Goal: Information Seeking & Learning: Learn about a topic

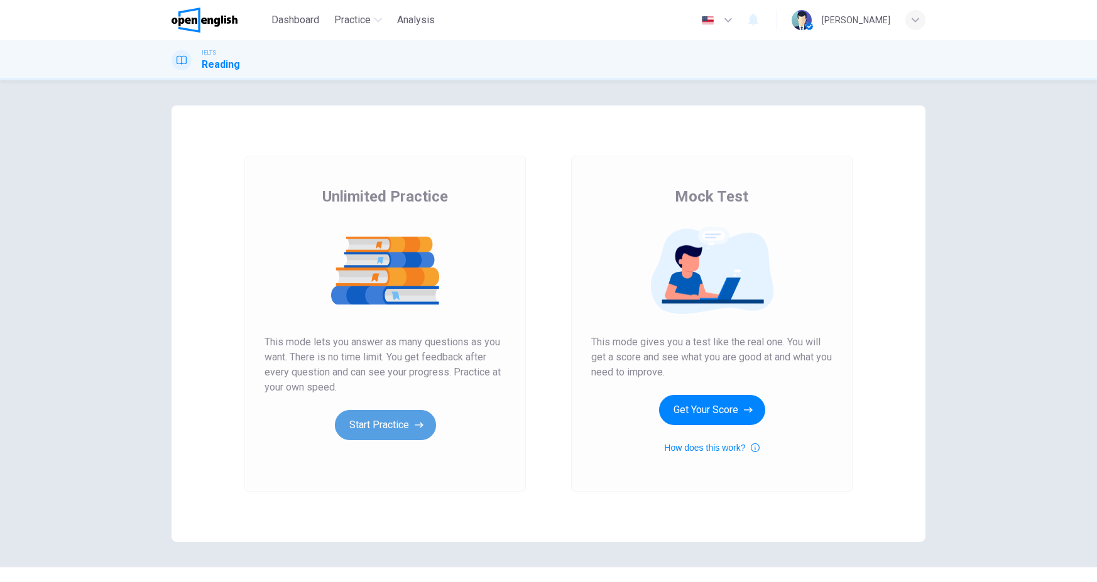
click at [368, 427] on button "Start Practice" at bounding box center [385, 425] width 101 height 30
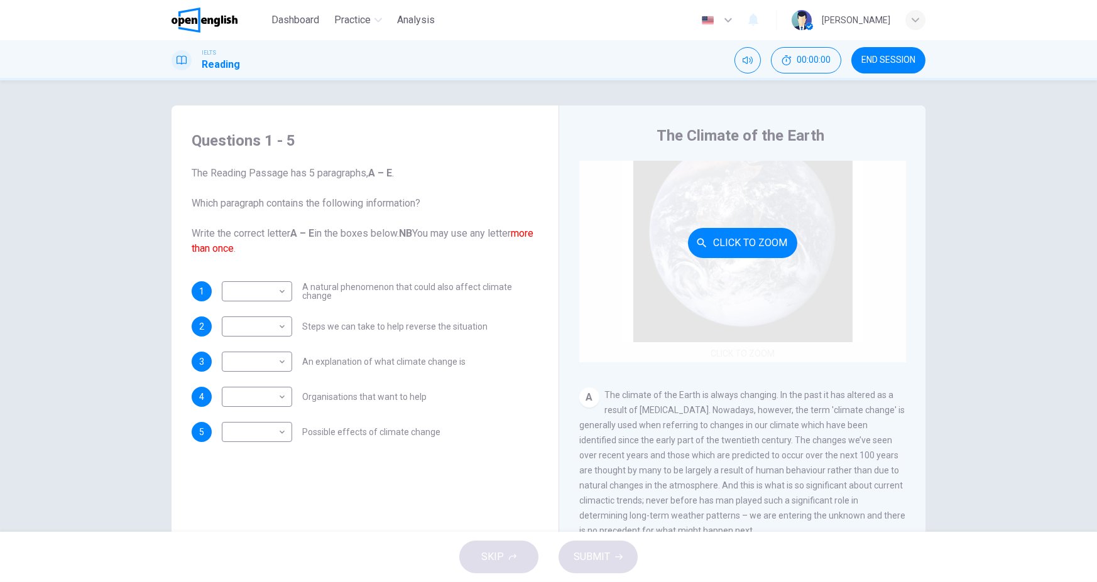
scroll to position [62, 0]
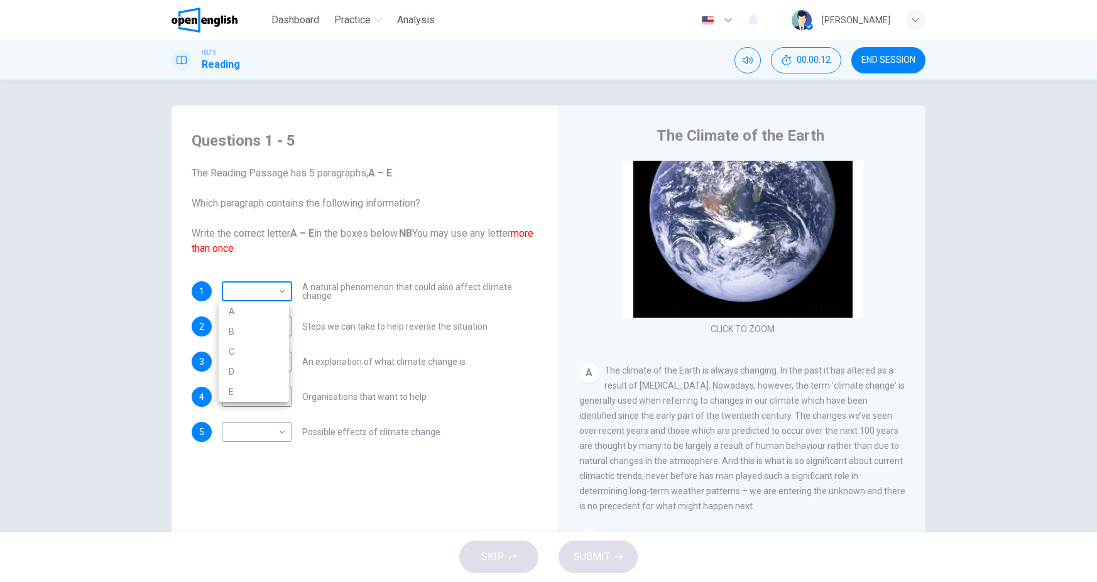
click at [268, 296] on body "This site uses cookies, as explained in our Privacy Policy . If you agree to th…" at bounding box center [548, 291] width 1097 height 582
click at [268, 296] on div at bounding box center [548, 291] width 1097 height 582
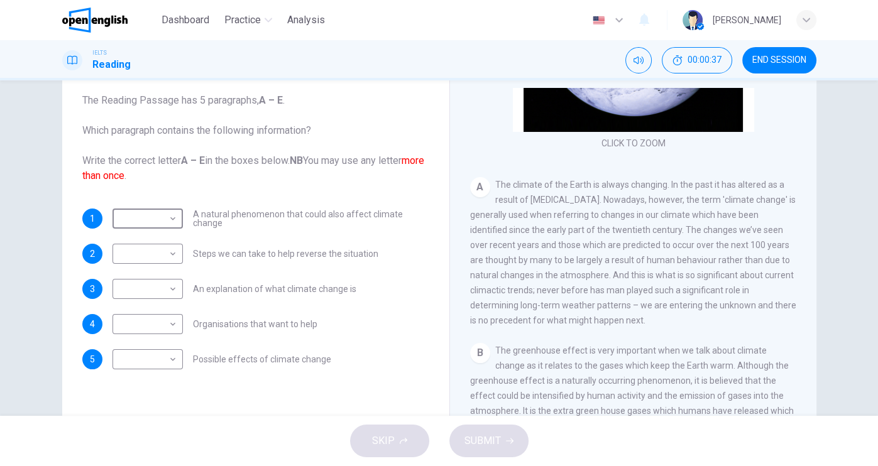
scroll to position [85, 0]
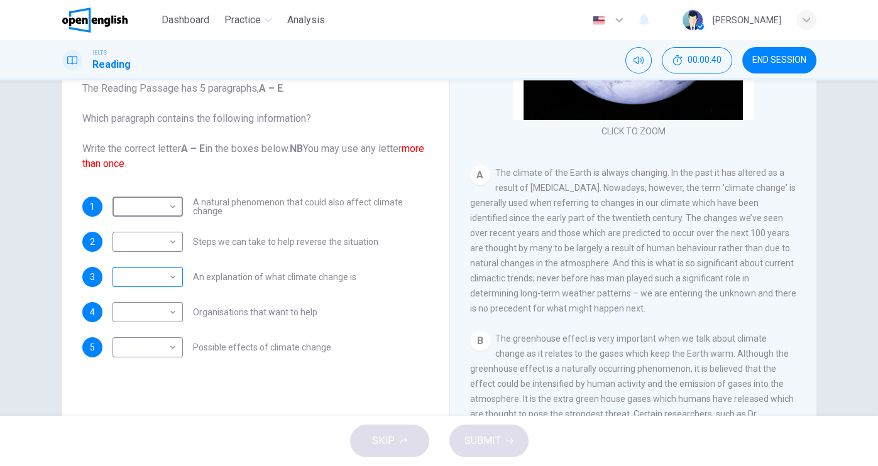
click at [172, 275] on body "This site uses cookies, as explained in our Privacy Policy . If you agree to th…" at bounding box center [439, 233] width 878 height 466
click at [139, 299] on li "A" at bounding box center [144, 296] width 70 height 20
type input "*"
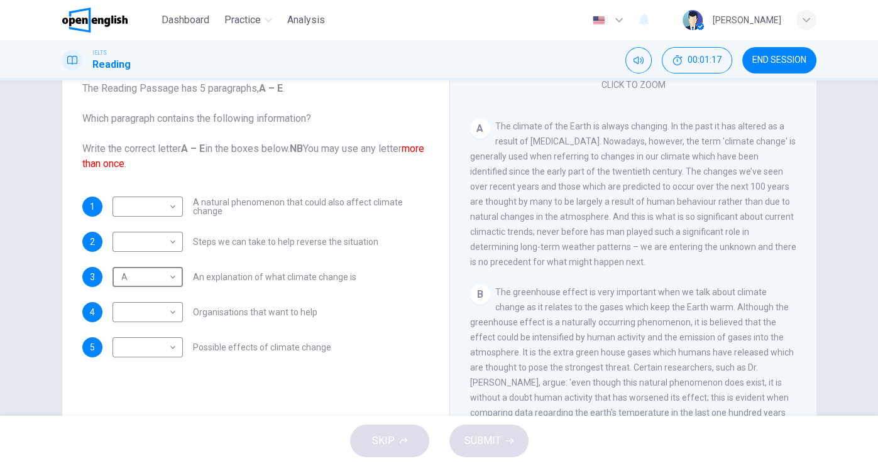
scroll to position [276, 0]
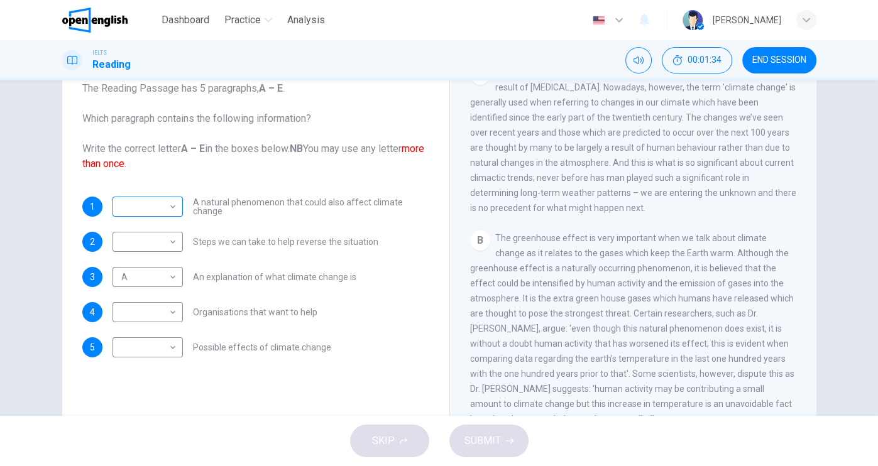
click at [177, 212] on div "​ ​" at bounding box center [147, 207] width 70 height 20
click at [170, 209] on body "This site uses cookies, as explained in our Privacy Policy . If you agree to th…" at bounding box center [439, 233] width 878 height 466
click at [156, 249] on li "B" at bounding box center [144, 246] width 70 height 20
type input "*"
click at [163, 345] on body "This site uses cookies, as explained in our Privacy Policy . If you agree to th…" at bounding box center [439, 233] width 878 height 466
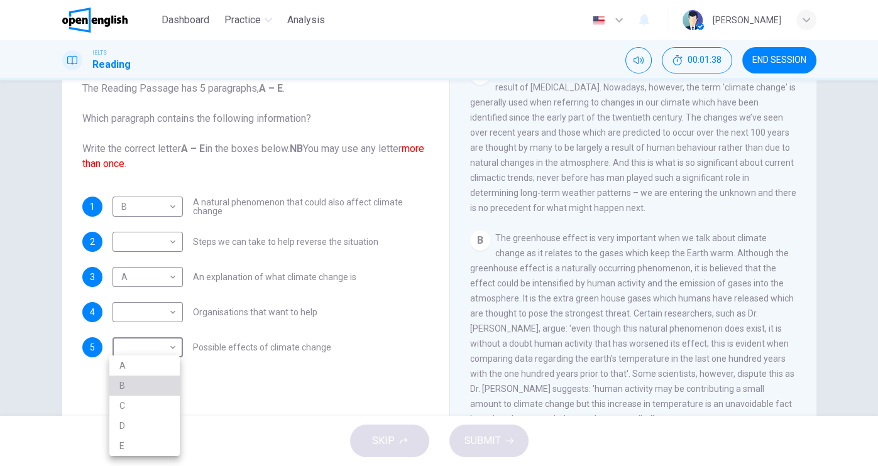
click at [160, 383] on li "B" at bounding box center [144, 386] width 70 height 20
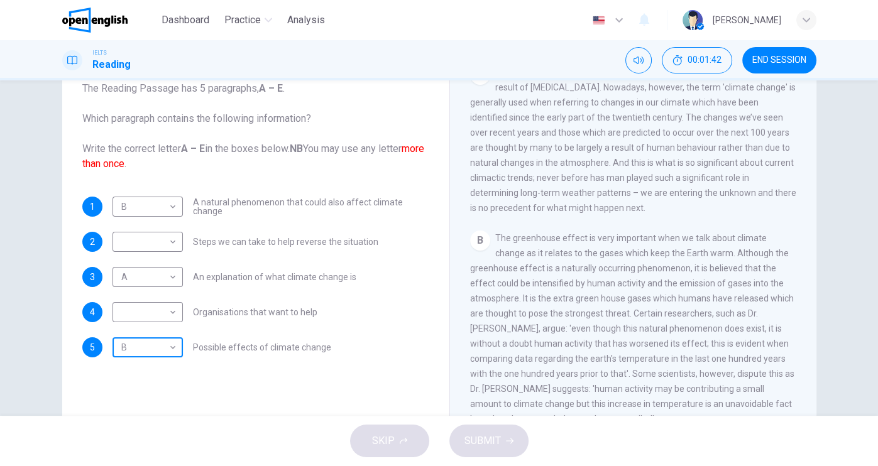
click at [171, 351] on body "This site uses cookies, as explained in our Privacy Policy . If you agree to th…" at bounding box center [439, 233] width 878 height 466
click at [153, 382] on li "B" at bounding box center [144, 386] width 70 height 20
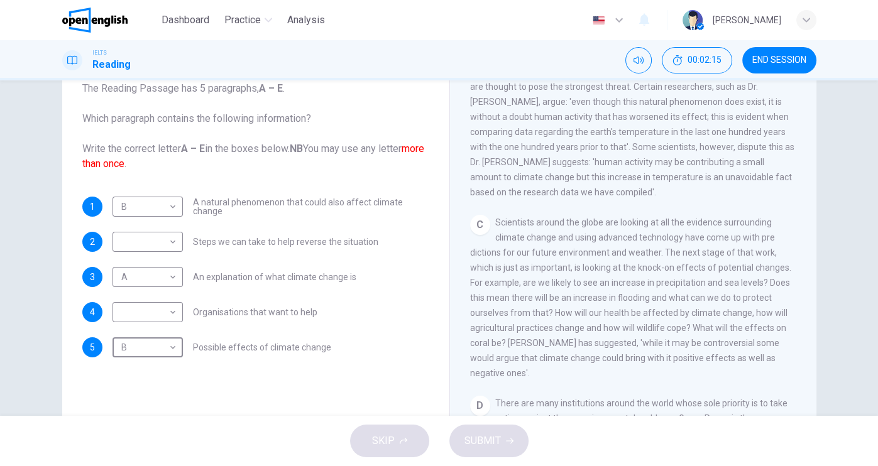
scroll to position [527, 0]
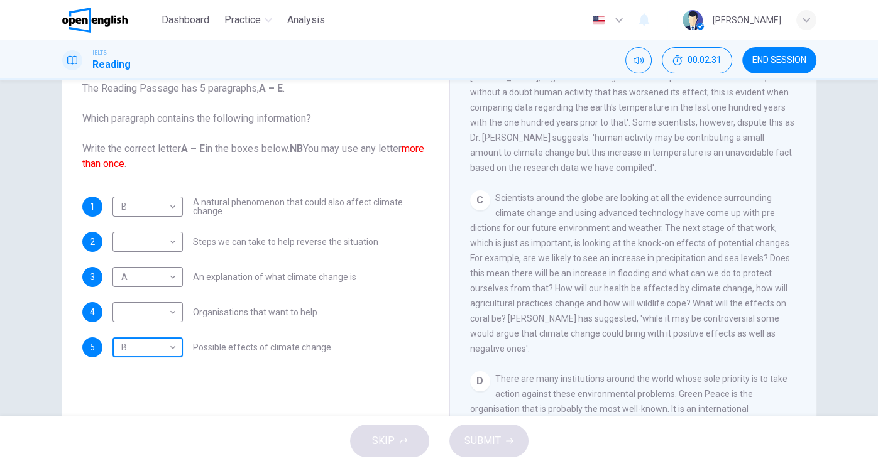
click at [155, 351] on body "This site uses cookies, as explained in our Privacy Policy . If you agree to th…" at bounding box center [439, 233] width 878 height 466
click at [132, 408] on li "C" at bounding box center [144, 406] width 70 height 20
type input "*"
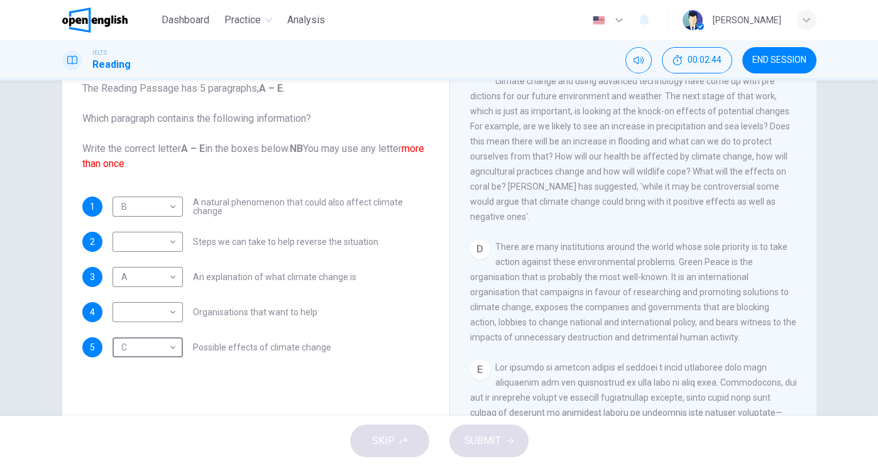
scroll to position [678, 0]
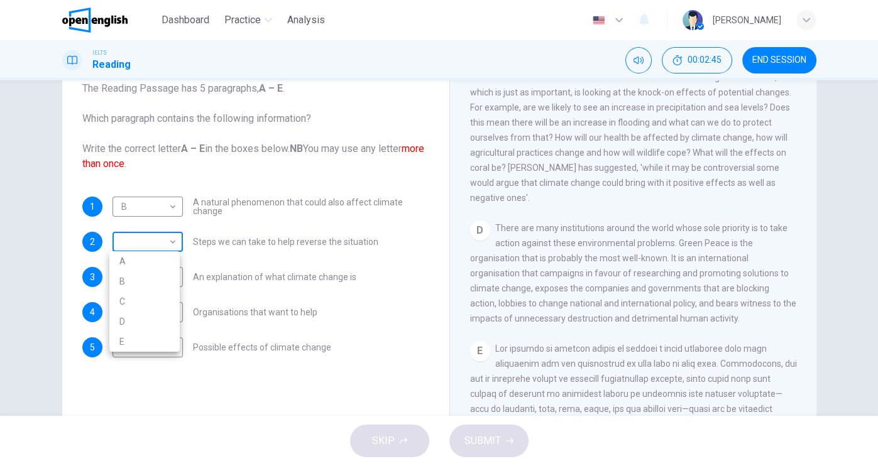
click at [149, 232] on body "This site uses cookies, as explained in our Privacy Policy . If you agree to th…" at bounding box center [439, 233] width 878 height 466
click at [150, 234] on div at bounding box center [439, 233] width 878 height 466
click at [179, 308] on div "​ ​ Organisations that want to help" at bounding box center [214, 312] width 205 height 20
click at [174, 314] on body "This site uses cookies, as explained in our Privacy Policy . If you agree to th…" at bounding box center [439, 233] width 878 height 466
click at [147, 391] on li "D" at bounding box center [144, 392] width 70 height 20
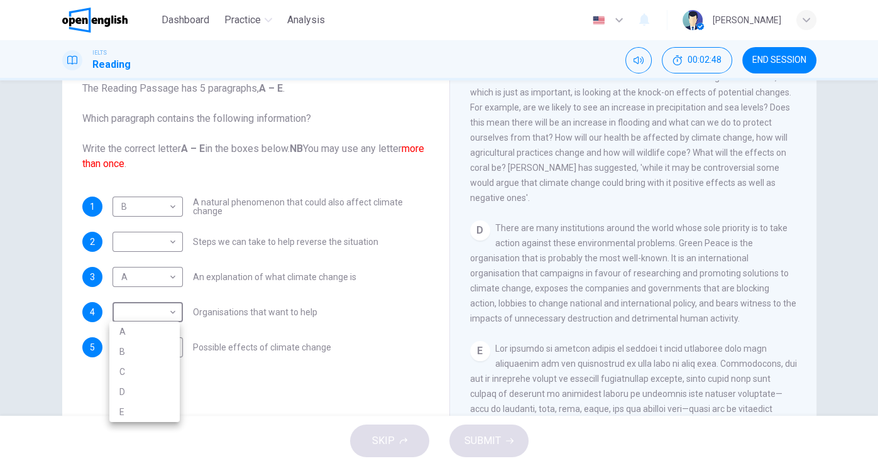
type input "*"
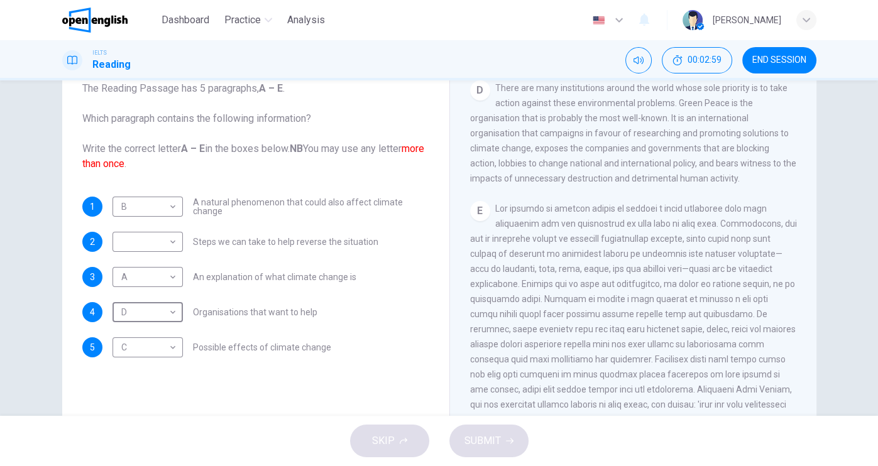
scroll to position [853, 0]
click at [161, 242] on body "This site uses cookies, as explained in our Privacy Policy . If you agree to th…" at bounding box center [439, 233] width 878 height 466
click at [159, 343] on li "E" at bounding box center [144, 342] width 70 height 20
type input "*"
click at [484, 441] on span "SUBMIT" at bounding box center [482, 441] width 36 height 18
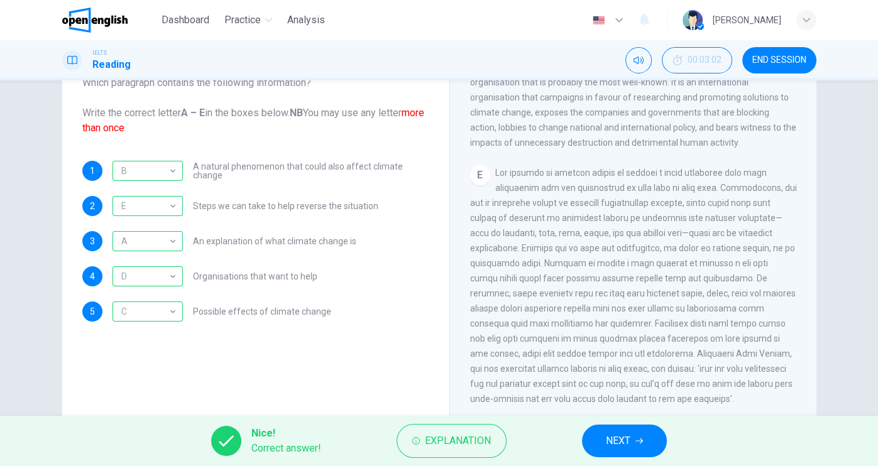
scroll to position [135, 0]
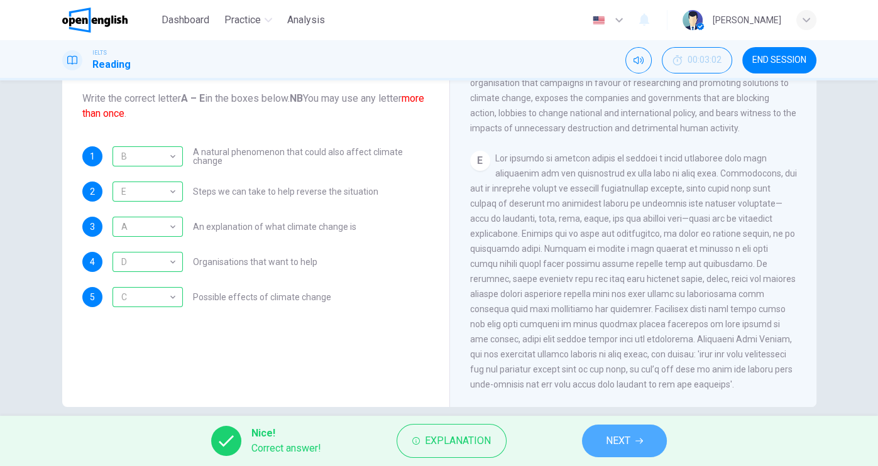
click at [645, 440] on button "NEXT" at bounding box center [624, 441] width 85 height 33
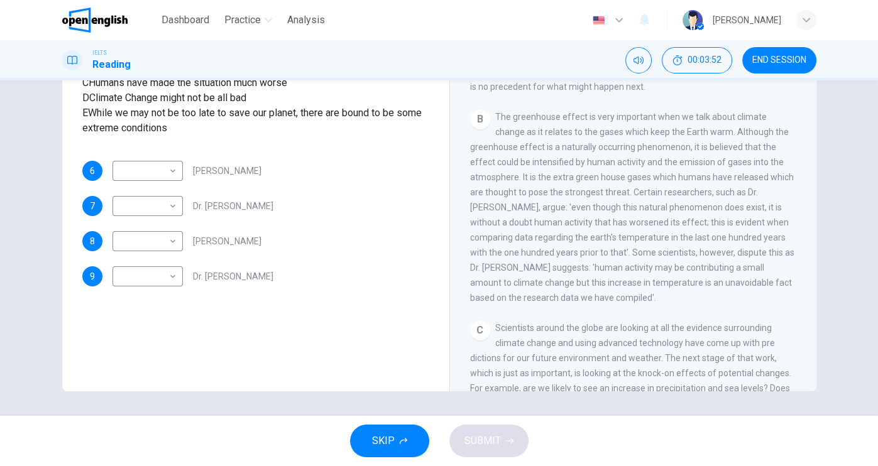
scroll to position [352, 0]
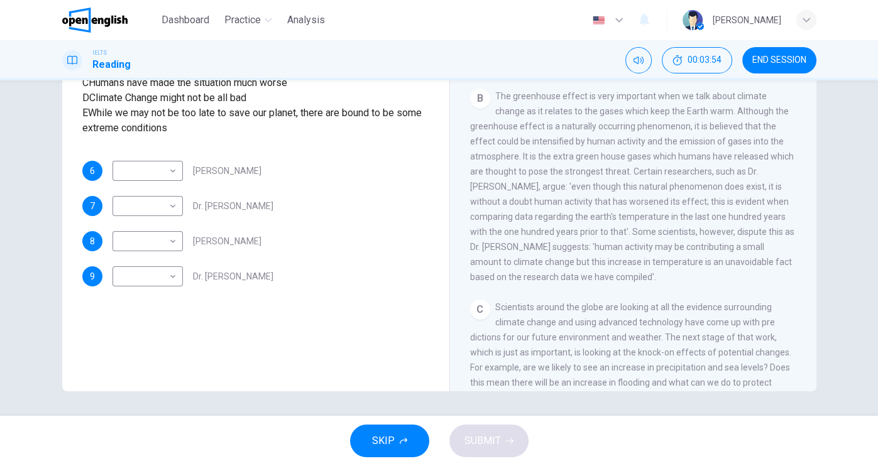
drag, startPoint x: 627, startPoint y: 178, endPoint x: 589, endPoint y: 260, distance: 89.9
click at [589, 260] on span "The greenhouse effect is very important when we talk about climate change as it…" at bounding box center [632, 186] width 324 height 191
click at [658, 213] on span "The greenhouse effect is very important when we talk about climate change as it…" at bounding box center [632, 186] width 324 height 191
click at [121, 253] on body "This site uses cookies, as explained in our Privacy Policy . If you agree to th…" at bounding box center [439, 233] width 878 height 466
click at [134, 317] on li "C" at bounding box center [144, 310] width 70 height 20
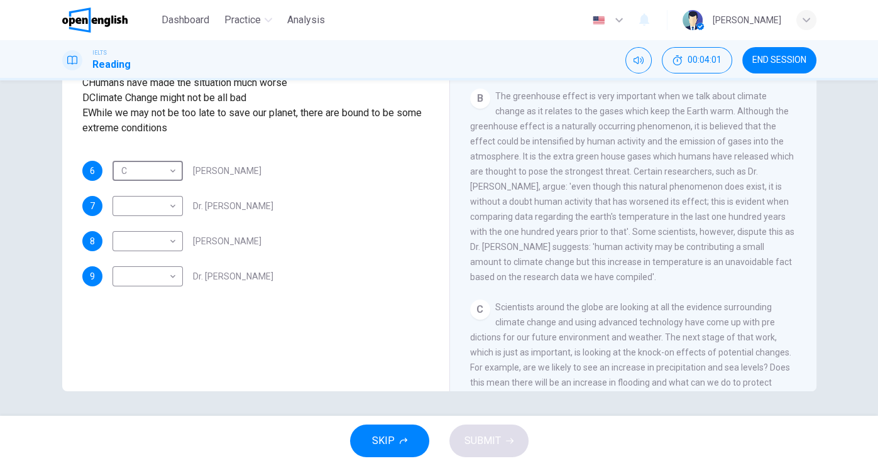
type input "*"
click at [154, 286] on body "This site uses cookies, as explained in our Privacy Policy . If you agree to th…" at bounding box center [439, 233] width 878 height 466
drag, startPoint x: 133, startPoint y: 343, endPoint x: 144, endPoint y: 276, distance: 68.1
click at [133, 343] on li "C" at bounding box center [144, 345] width 70 height 20
type input "*"
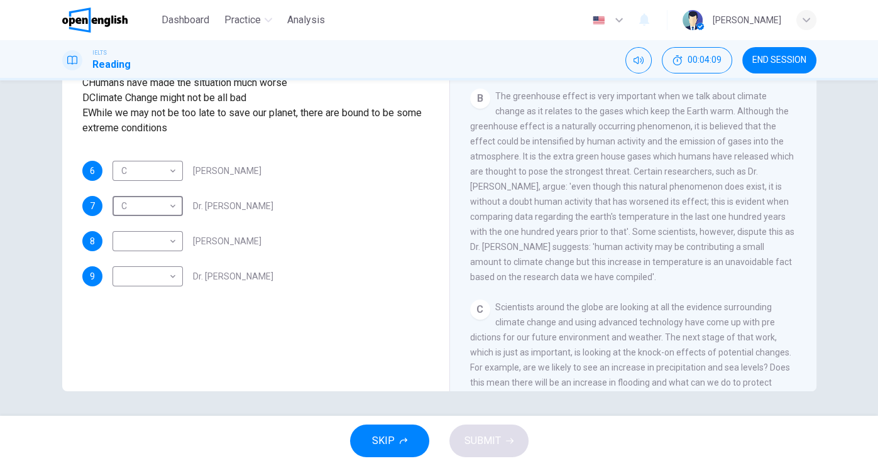
scroll to position [0, 0]
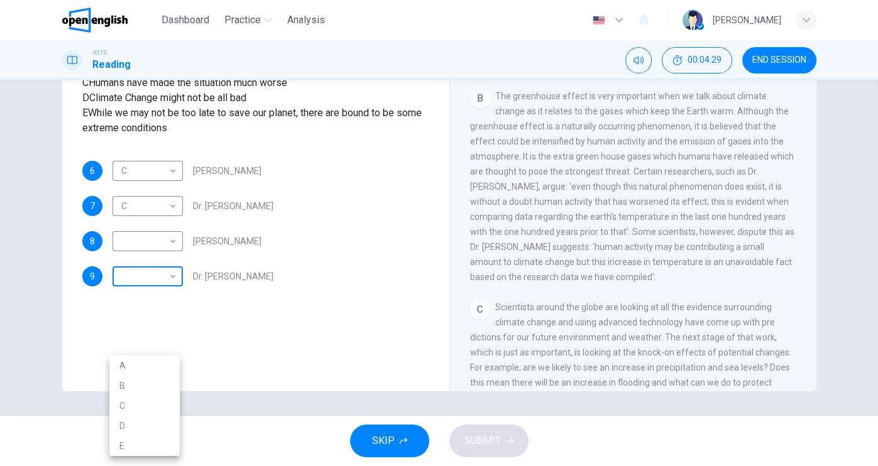
click at [155, 369] on body "This site uses cookies, as explained in our Privacy Policy . If you agree to th…" at bounding box center [439, 233] width 878 height 466
click at [136, 391] on li "B" at bounding box center [144, 386] width 70 height 20
type input "*"
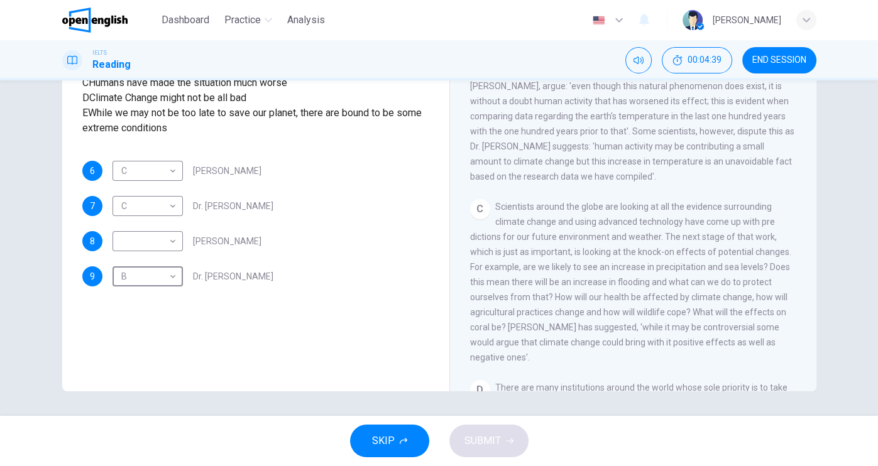
scroll to position [503, 0]
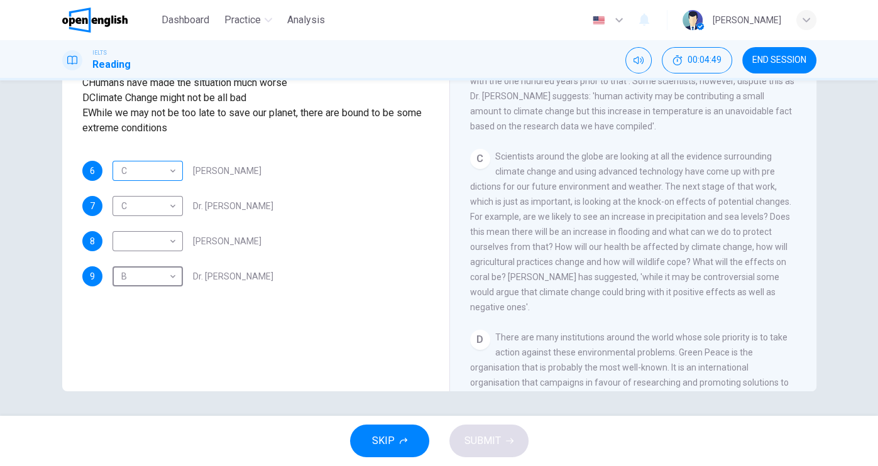
click at [171, 268] on body "This site uses cookies, as explained in our Privacy Policy . If you agree to th…" at bounding box center [439, 233] width 878 height 466
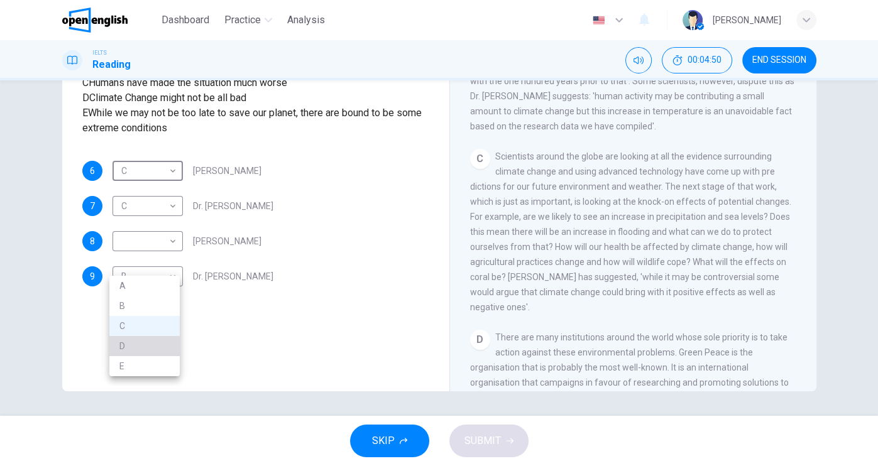
click at [144, 342] on li "D" at bounding box center [144, 346] width 70 height 20
type input "*"
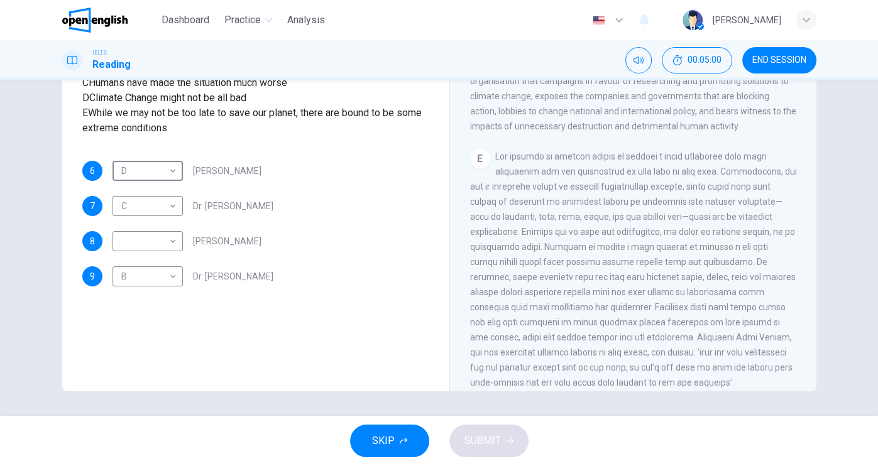
scroll to position [853, 0]
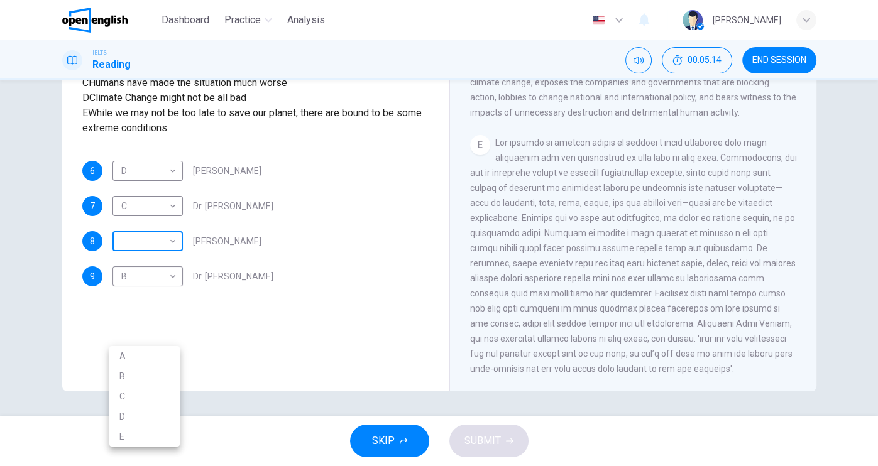
click at [168, 344] on body "This site uses cookies, as explained in our Privacy Policy . If you agree to th…" at bounding box center [439, 233] width 878 height 466
click at [142, 428] on li "E" at bounding box center [144, 437] width 70 height 20
type input "*"
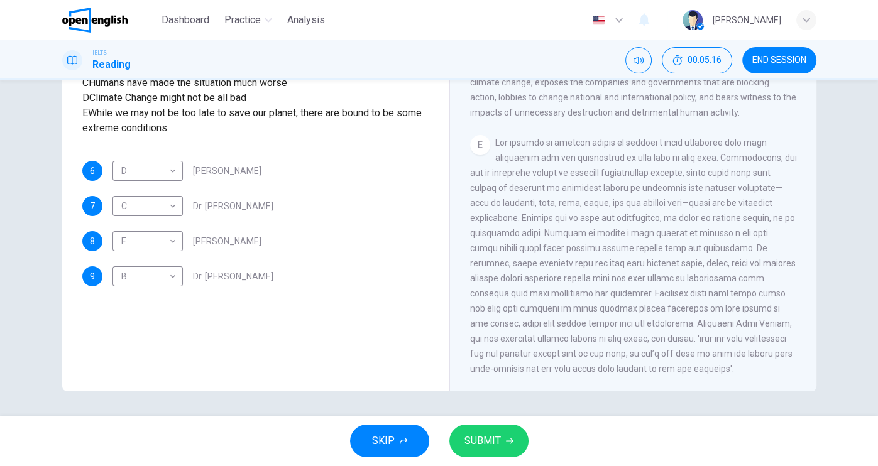
click at [489, 424] on div "SKIP SUBMIT" at bounding box center [439, 441] width 878 height 50
click at [492, 431] on button "SUBMIT" at bounding box center [488, 441] width 79 height 33
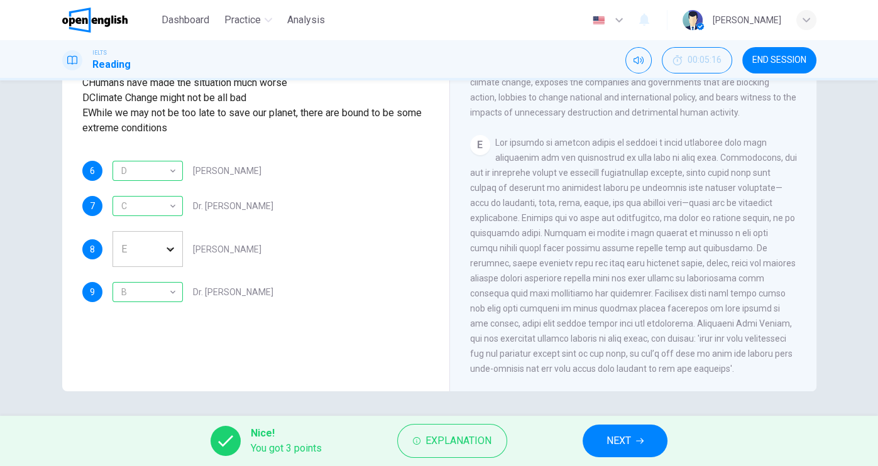
drag, startPoint x: 323, startPoint y: 200, endPoint x: 370, endPoint y: 226, distance: 53.7
click at [370, 136] on div "A We have the ability to change the situation B Climate Change is inevitable C …" at bounding box center [255, 90] width 347 height 90
click at [430, 435] on span "Explanation" at bounding box center [458, 441] width 66 height 18
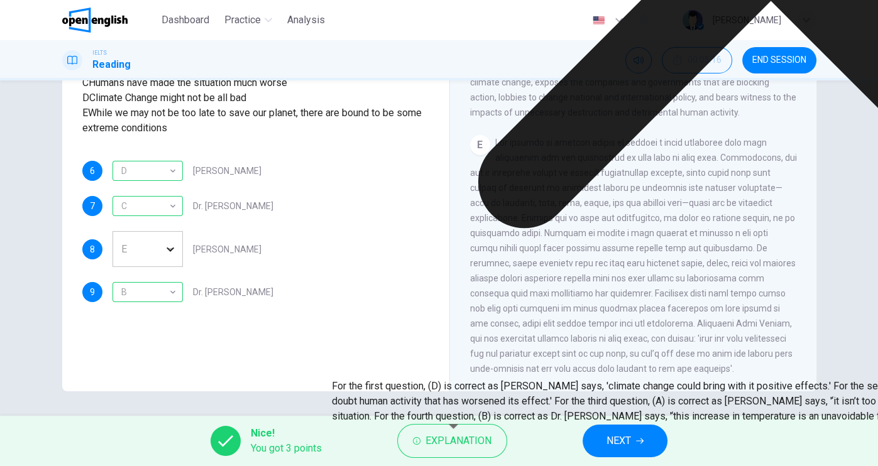
click at [308, 234] on div "Questions 6 - 9 Look at the following people and the list of statements below. …" at bounding box center [255, 140] width 367 height 347
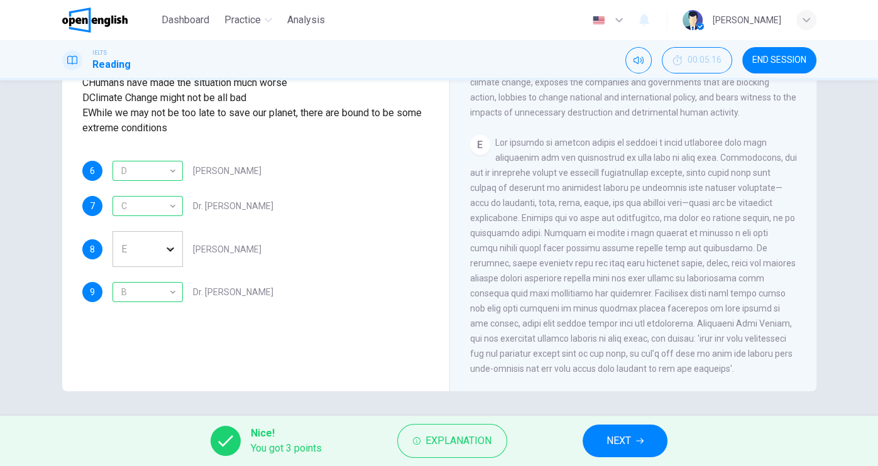
scroll to position [16, 0]
click at [662, 442] on button "NEXT" at bounding box center [624, 441] width 85 height 33
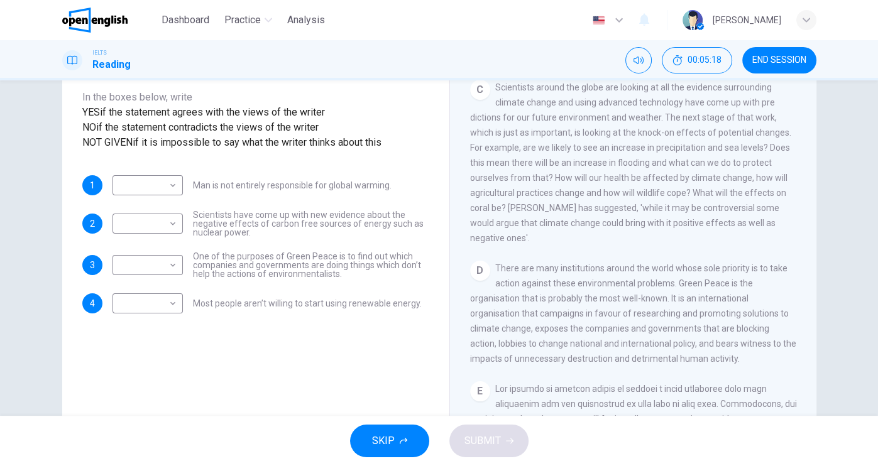
scroll to position [151, 0]
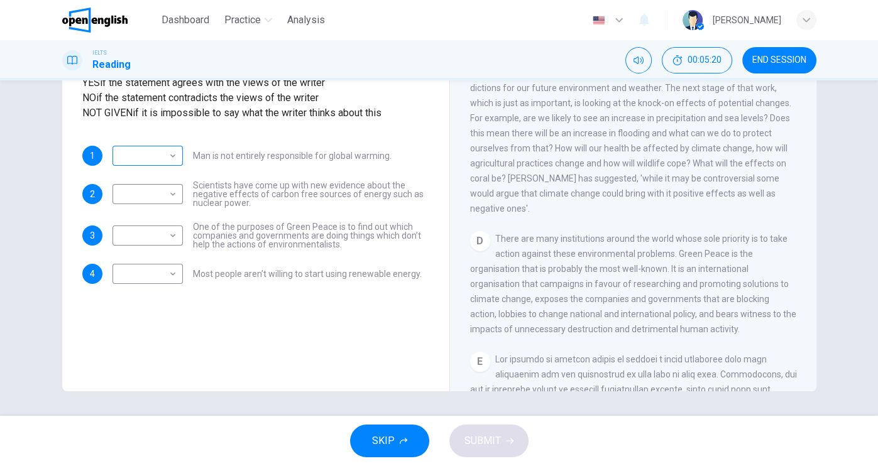
click at [176, 166] on div "​ ​" at bounding box center [147, 156] width 70 height 20
click at [160, 233] on body "This site uses cookies, as explained in our Privacy Policy . If you agree to th…" at bounding box center [439, 233] width 878 height 466
click at [155, 253] on li "YES" at bounding box center [144, 251] width 70 height 20
type input "***"
drag, startPoint x: 261, startPoint y: 256, endPoint x: 226, endPoint y: 260, distance: 35.4
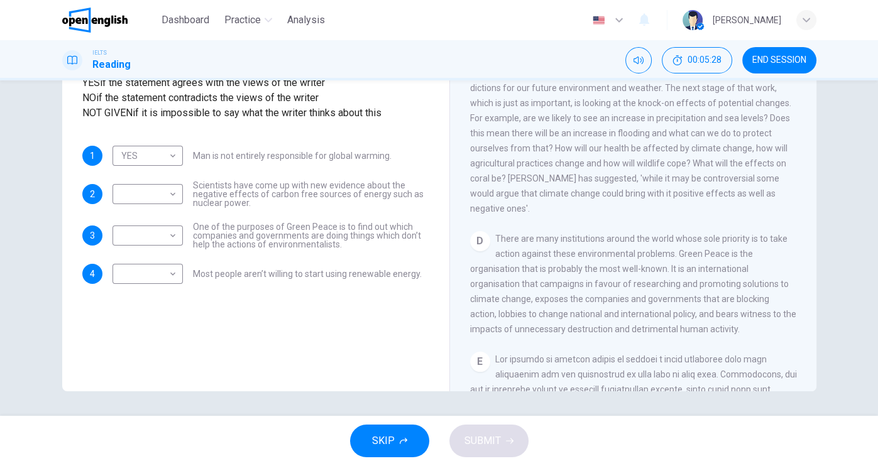
click at [368, 207] on span "Scientists have come up with new evidence about the negative effects of carbon …" at bounding box center [311, 194] width 236 height 26
click at [154, 269] on body "This site uses cookies, as explained in our Privacy Policy . If you agree to th…" at bounding box center [439, 233] width 878 height 466
click at [146, 335] on li "NOT GIVEN" at bounding box center [144, 329] width 70 height 20
type input "*********"
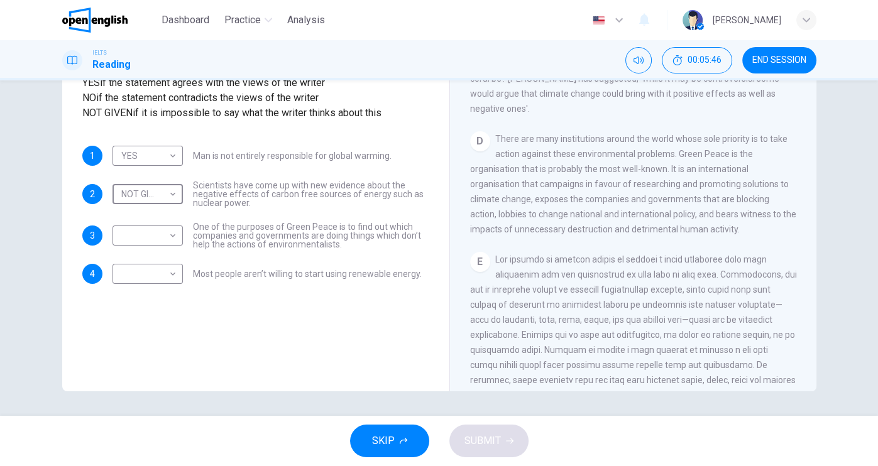
scroll to position [702, 0]
drag, startPoint x: 533, startPoint y: 223, endPoint x: 493, endPoint y: 241, distance: 44.5
click at [493, 234] on span "There are many institutions around the world whose sole priority is to take act…" at bounding box center [633, 183] width 326 height 101
click at [177, 246] on div "​ ​" at bounding box center [147, 236] width 70 height 20
click at [174, 312] on body "This site uses cookies, as explained in our Privacy Policy . If you agree to th…" at bounding box center [439, 233] width 878 height 466
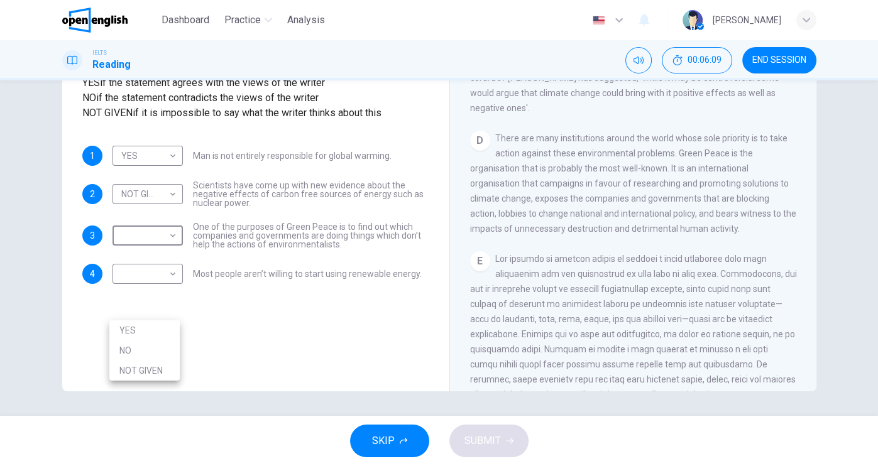
click at [141, 335] on li "YES" at bounding box center [144, 330] width 70 height 20
type input "***"
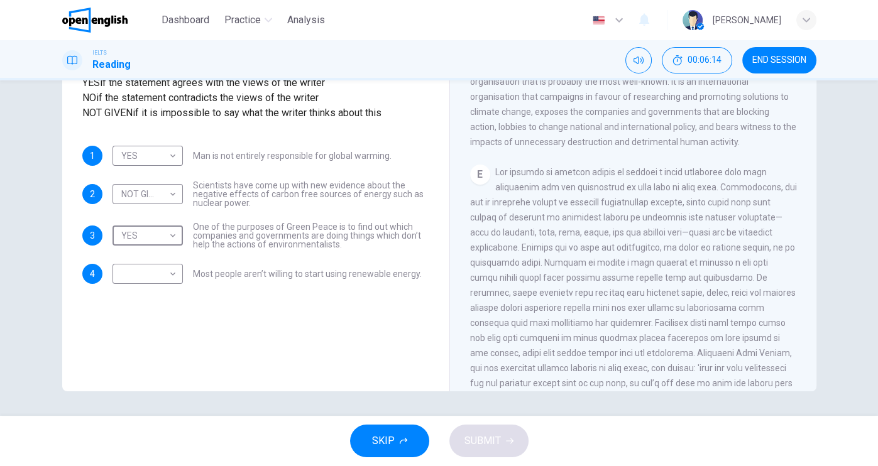
scroll to position [802, 0]
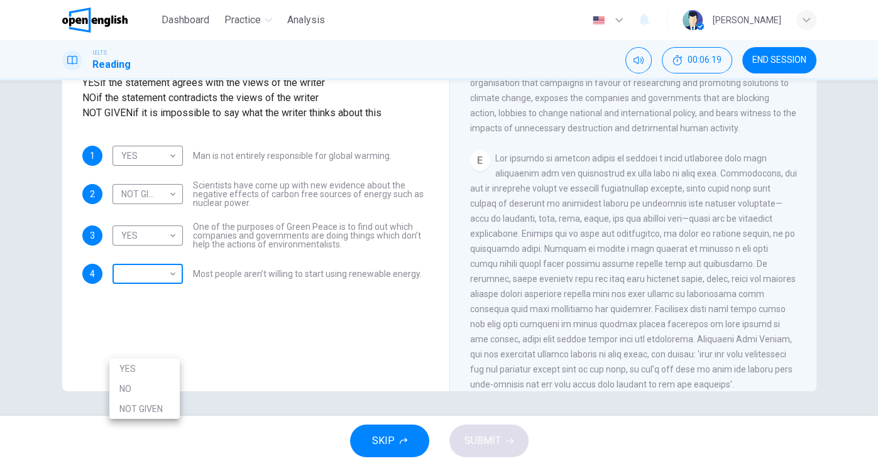
click at [161, 355] on body "This site uses cookies, as explained in our Privacy Policy . If you agree to th…" at bounding box center [439, 233] width 878 height 466
click at [160, 395] on li "NO" at bounding box center [144, 389] width 70 height 20
type input "**"
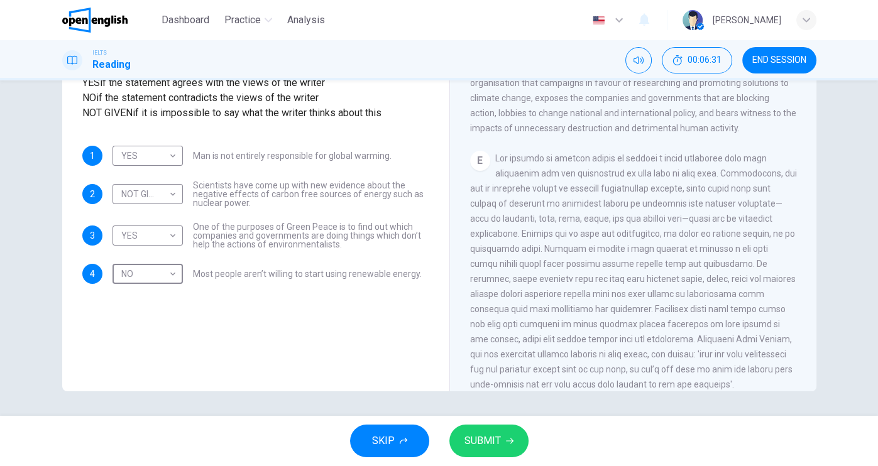
click at [484, 431] on button "SUBMIT" at bounding box center [488, 441] width 79 height 33
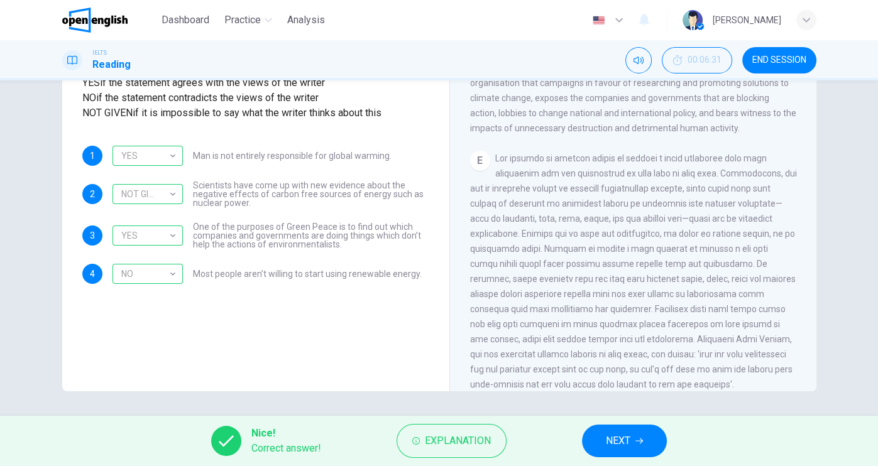
click at [610, 436] on span "NEXT" at bounding box center [618, 441] width 25 height 18
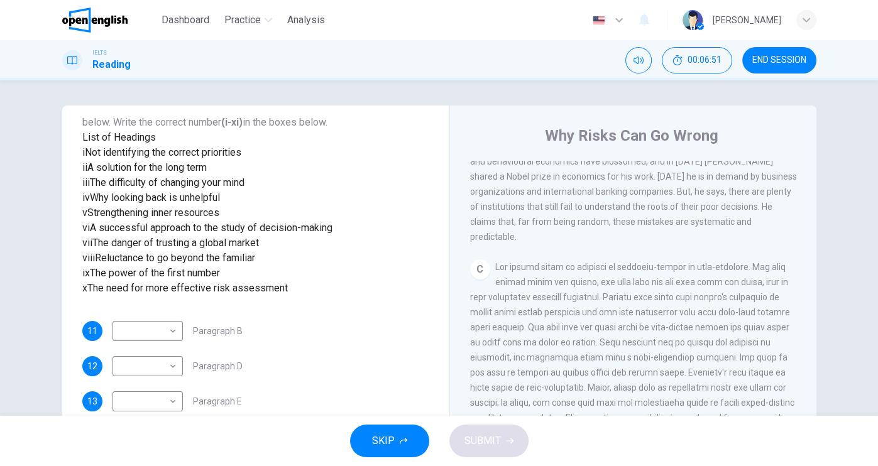
scroll to position [141, 0]
drag, startPoint x: 144, startPoint y: 160, endPoint x: 215, endPoint y: 159, distance: 71.0
click at [215, 159] on div "List of Headings i Not identifying the correct priorities ii A solution for the…" at bounding box center [255, 213] width 347 height 166
drag, startPoint x: 116, startPoint y: 378, endPoint x: 308, endPoint y: 342, distance: 195.4
click at [283, 294] on span "The need for more effective risk assessment" at bounding box center [187, 288] width 200 height 12
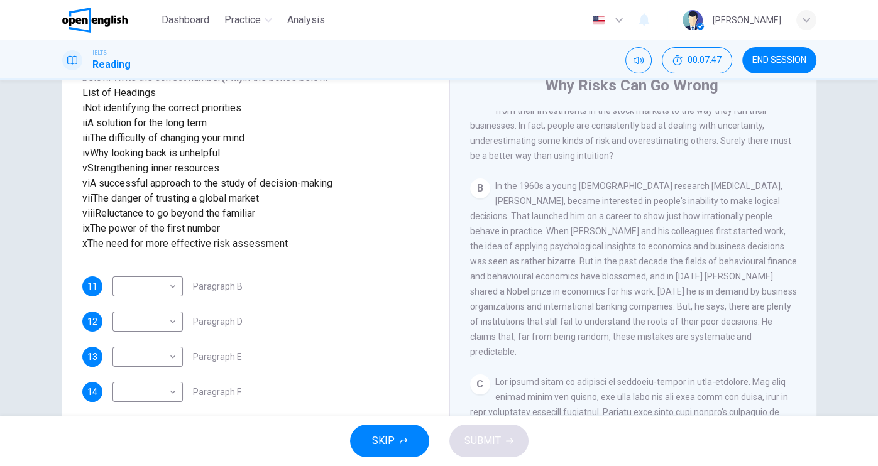
scroll to position [302, 0]
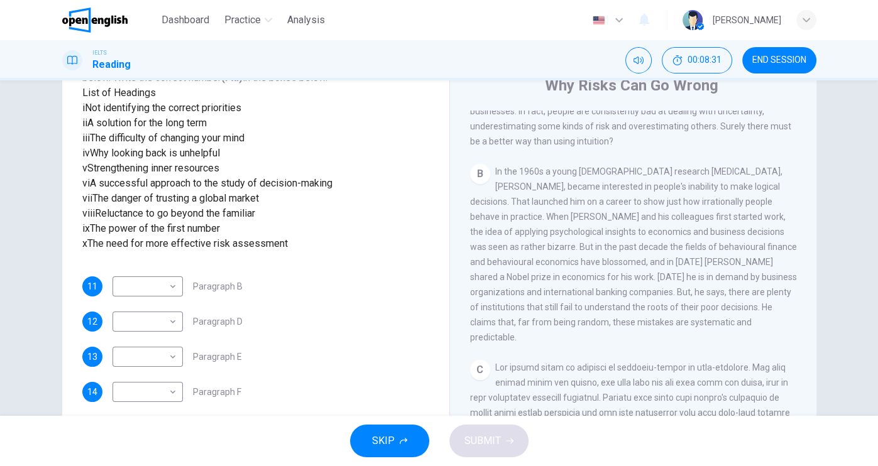
drag, startPoint x: 356, startPoint y: 280, endPoint x: 197, endPoint y: 281, distance: 158.9
click at [188, 191] on div "vi A successful approach to the study of decision-making" at bounding box center [255, 183] width 347 height 15
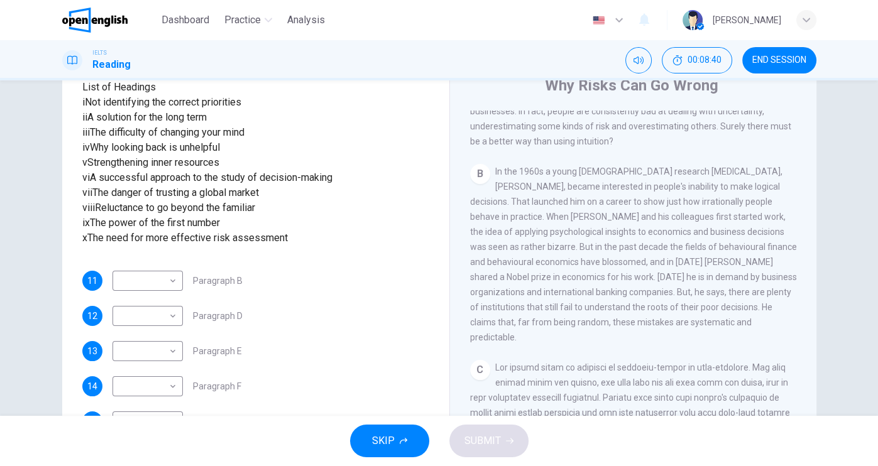
scroll to position [241, 0]
click at [168, 286] on body "This site uses cookies, as explained in our Privacy Policy . If you agree to th…" at bounding box center [439, 233] width 878 height 466
click at [131, 369] on li "vi" at bounding box center [144, 366] width 70 height 20
type input "**"
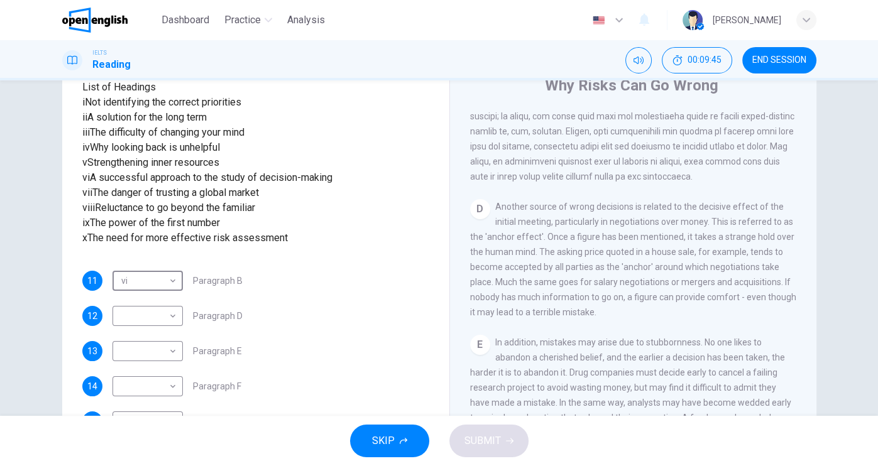
scroll to position [704, 0]
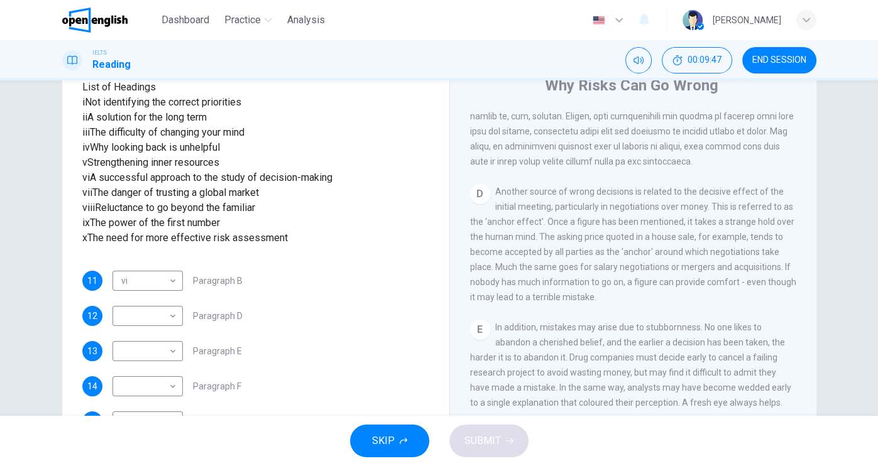
drag, startPoint x: 495, startPoint y: 195, endPoint x: 586, endPoint y: 208, distance: 92.0
click at [586, 208] on span "Another source of wrong decisions is related to the decisive effect of the init…" at bounding box center [633, 245] width 326 height 116
click at [166, 318] on body "This site uses cookies, as explained in our Privacy Policy . If you agree to th…" at bounding box center [439, 233] width 878 height 466
click at [139, 425] on li "ix" at bounding box center [144, 426] width 70 height 20
type input "**"
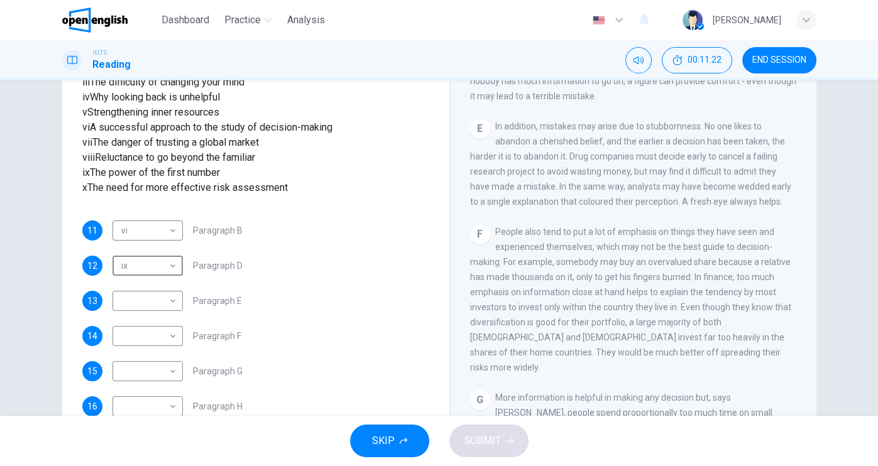
scroll to position [191, 0]
click at [140, 352] on body "This site uses cookies, as explained in our Privacy Policy . If you agree to th…" at bounding box center [439, 233] width 878 height 466
click at [141, 308] on li "iii" at bounding box center [144, 305] width 70 height 20
type input "***"
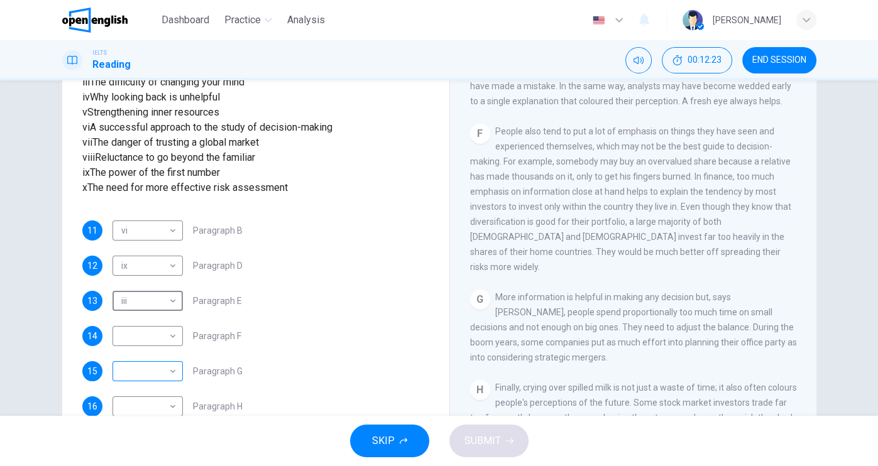
scroll to position [241, 0]
click at [163, 335] on body "This site uses cookies, as explained in our Privacy Policy . If you agree to th…" at bounding box center [439, 233] width 878 height 466
click at [132, 410] on li "viii" at bounding box center [144, 406] width 70 height 20
type input "****"
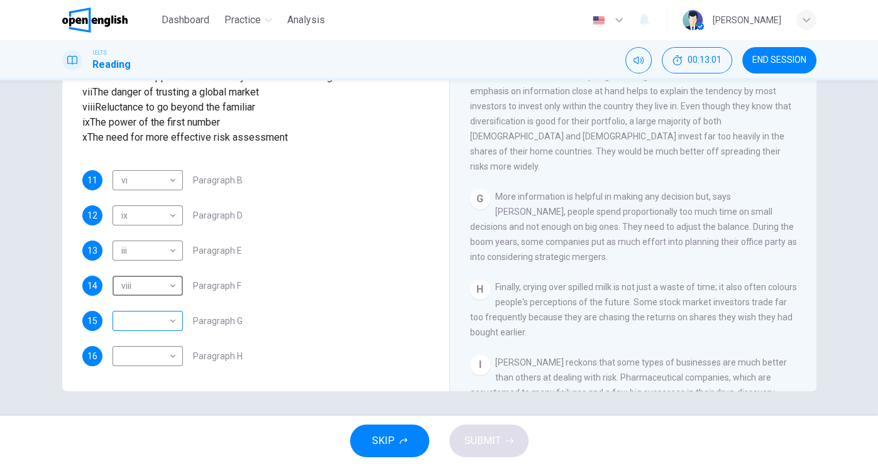
click at [167, 330] on body "This site uses cookies, as explained in our Privacy Policy . If you agree to th…" at bounding box center [439, 233] width 878 height 466
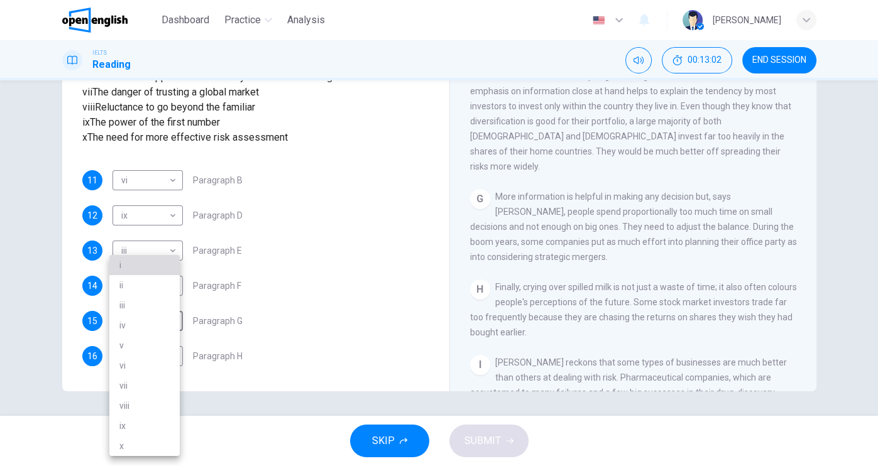
click at [138, 268] on li "i" at bounding box center [144, 265] width 70 height 20
type input "*"
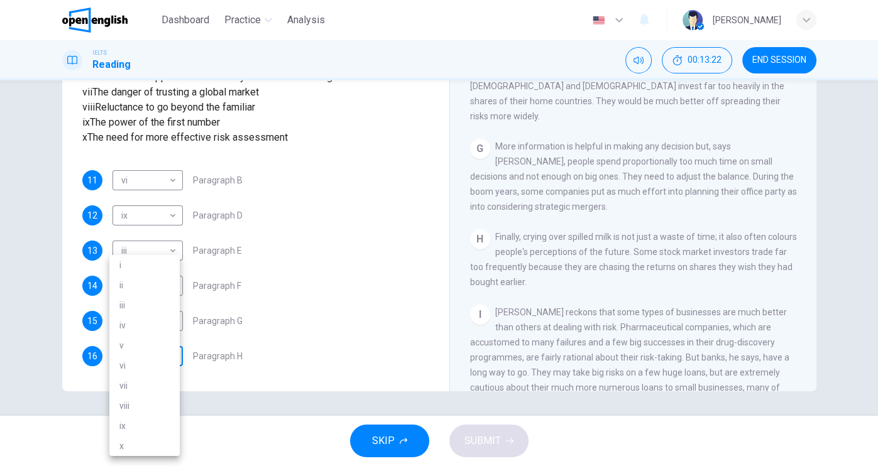
click at [156, 358] on body "This site uses cookies, as explained in our Privacy Policy . If you agree to th…" at bounding box center [439, 233] width 878 height 466
drag, startPoint x: 150, startPoint y: 327, endPoint x: 382, endPoint y: 369, distance: 236.2
click at [150, 327] on li "iv" at bounding box center [144, 325] width 70 height 20
type input "**"
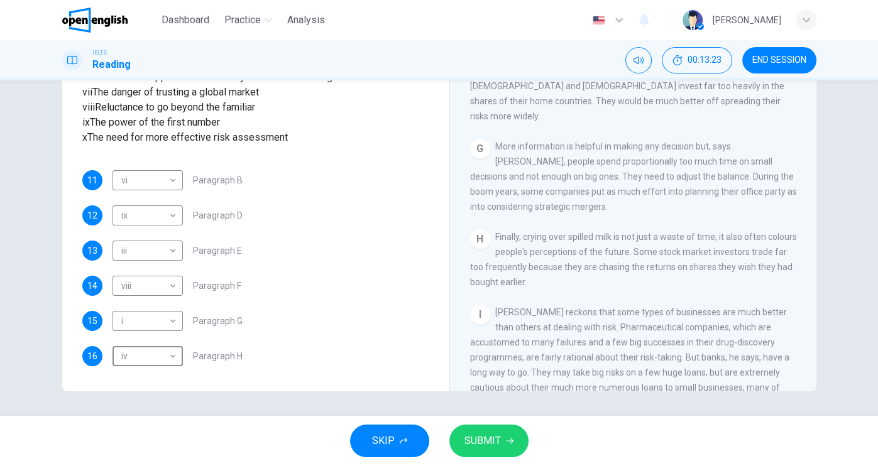
click at [496, 433] on span "SUBMIT" at bounding box center [482, 441] width 36 height 18
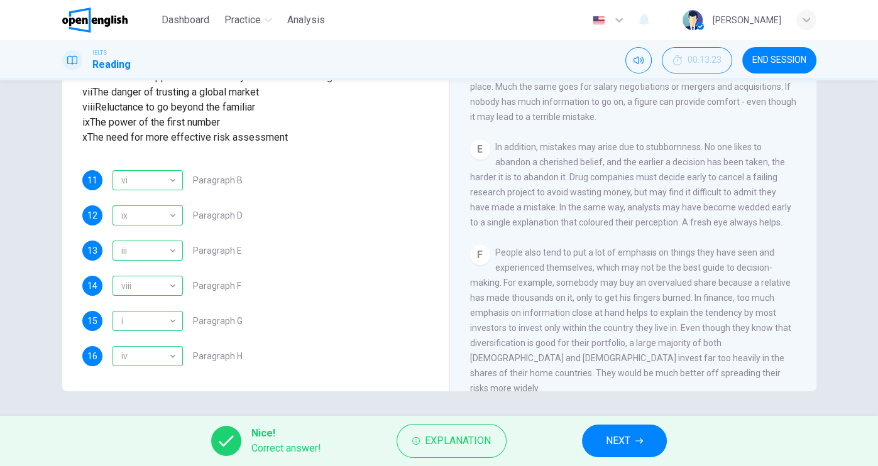
scroll to position [780, 0]
click at [632, 435] on button "NEXT" at bounding box center [624, 441] width 85 height 33
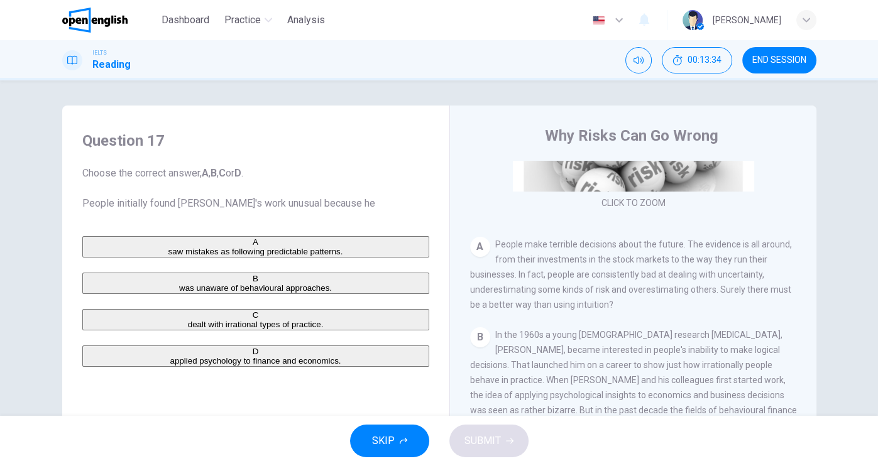
scroll to position [201, 0]
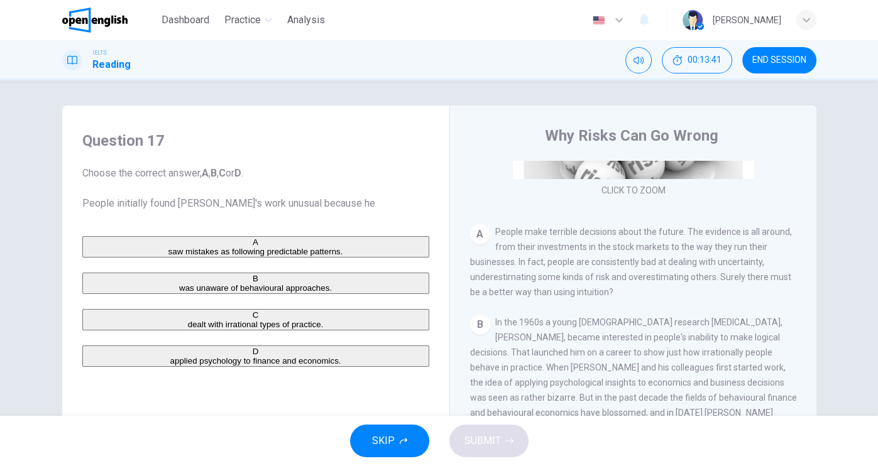
click at [101, 247] on div "A" at bounding box center [256, 241] width 344 height 9
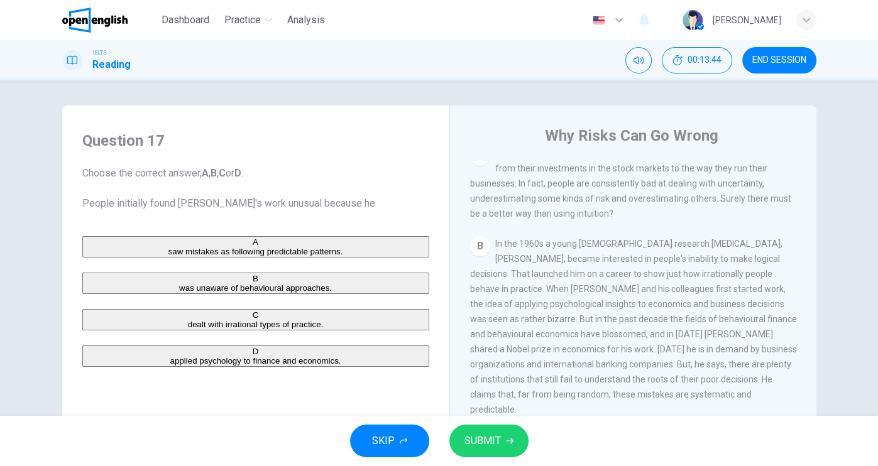
scroll to position [302, 0]
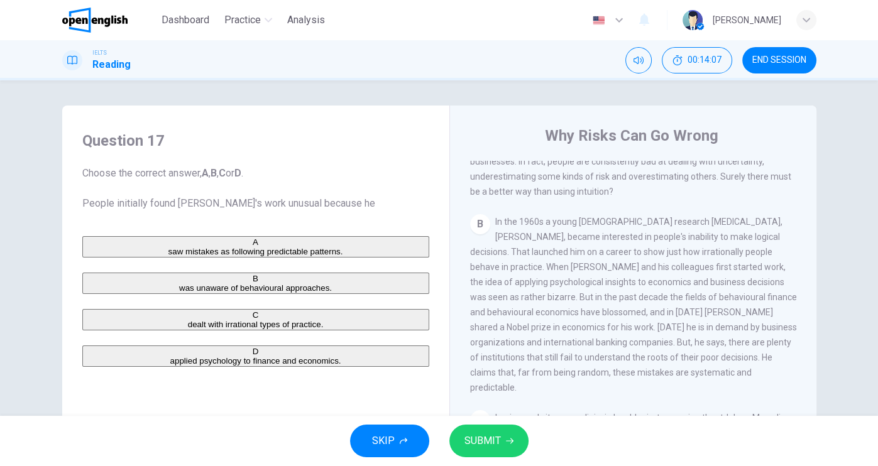
drag, startPoint x: 582, startPoint y: 258, endPoint x: 682, endPoint y: 260, distance: 99.3
click at [682, 260] on span "In the 1960s a young [DEMOGRAPHIC_DATA] research [MEDICAL_DATA], [PERSON_NAME],…" at bounding box center [633, 305] width 327 height 176
click at [276, 330] on button "C dealt with irrational types of practice." at bounding box center [255, 319] width 347 height 21
click at [512, 448] on button "SUBMIT" at bounding box center [488, 441] width 79 height 33
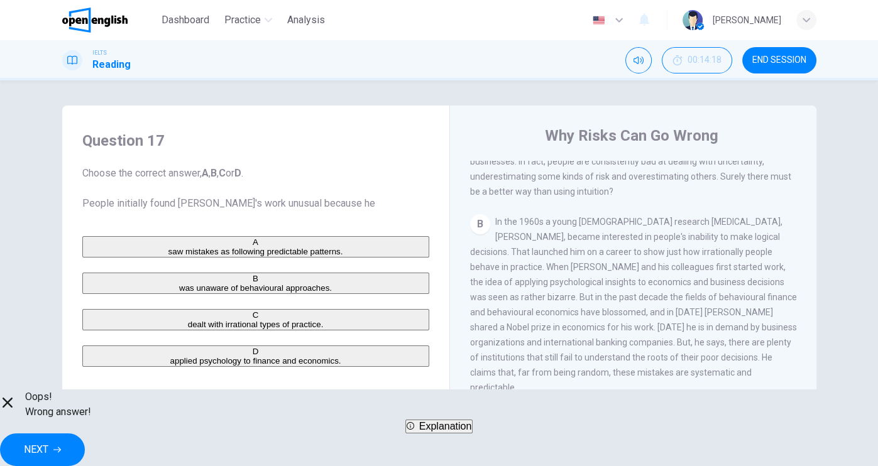
click at [314, 379] on div "Question 17 Choose the correct answer, A , B , C or D . People initially found …" at bounding box center [255, 248] width 367 height 261
click at [48, 447] on span "NEXT" at bounding box center [36, 450] width 25 height 18
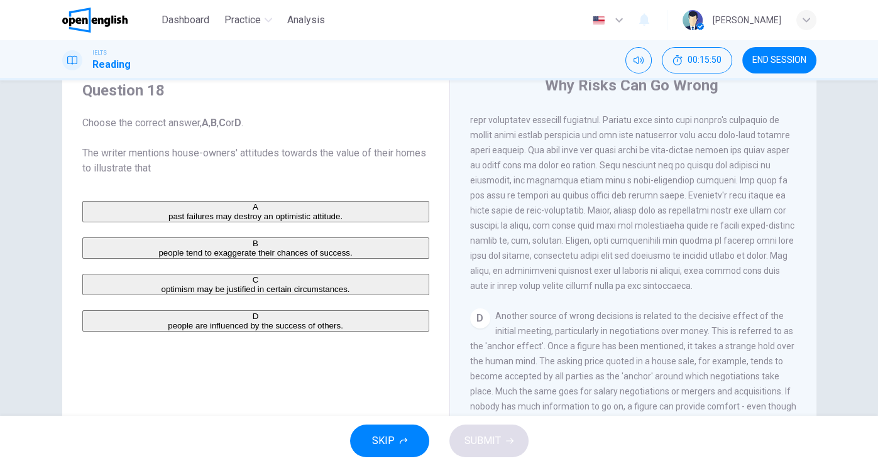
scroll to position [479, 0]
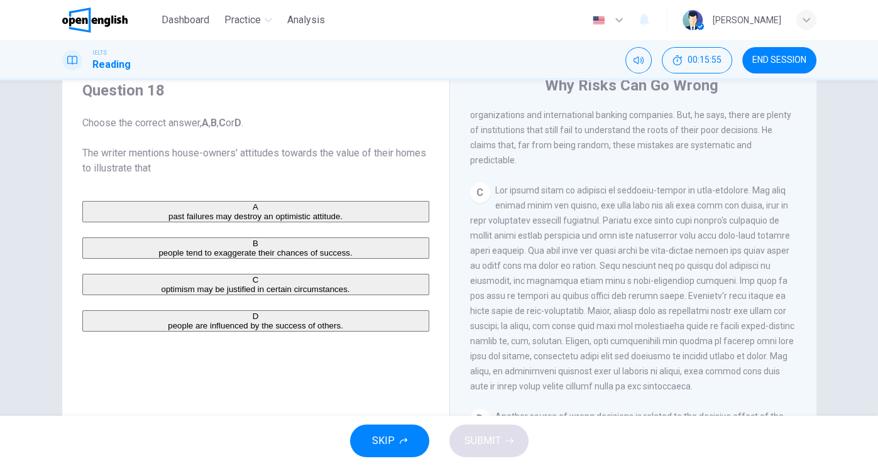
click at [96, 321] on div "D" at bounding box center [256, 316] width 344 height 9
click at [310, 259] on button "B people tend to exaggerate their chances of success." at bounding box center [255, 247] width 347 height 21
click at [487, 449] on span "SUBMIT" at bounding box center [482, 441] width 36 height 18
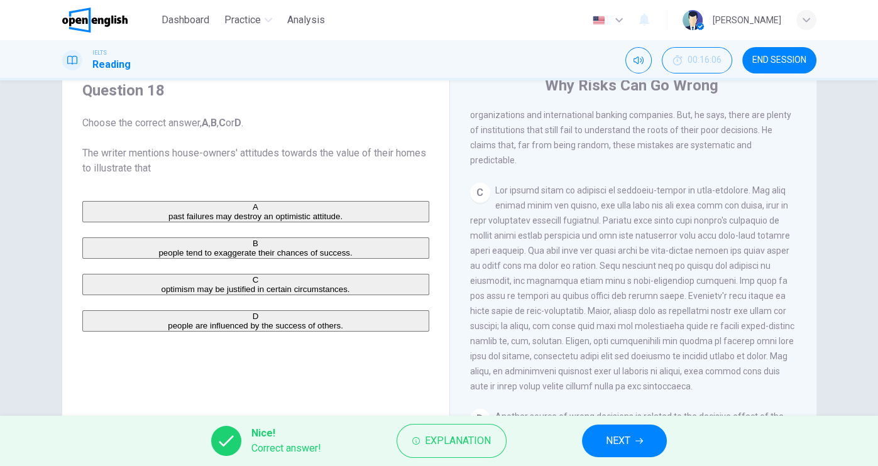
click at [604, 444] on button "NEXT" at bounding box center [624, 441] width 85 height 33
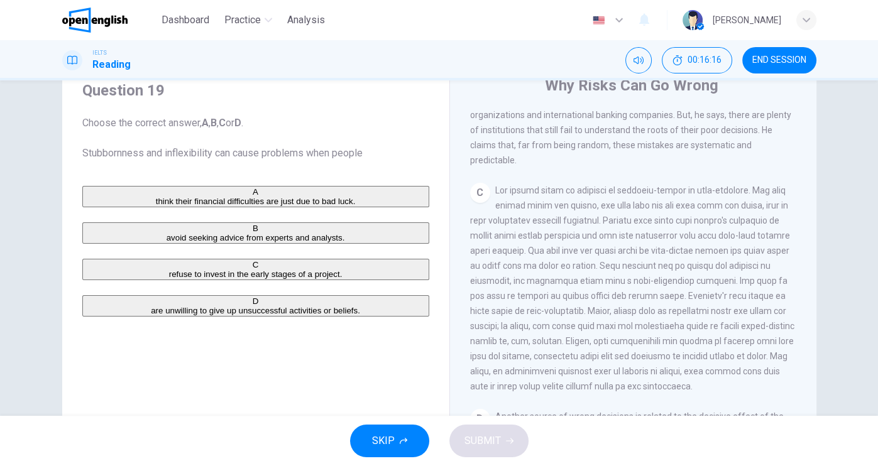
click at [312, 317] on button "D are unwilling to give up unsuccessful activities or beliefs." at bounding box center [255, 305] width 347 height 21
click at [458, 442] on button "SUBMIT" at bounding box center [488, 441] width 79 height 33
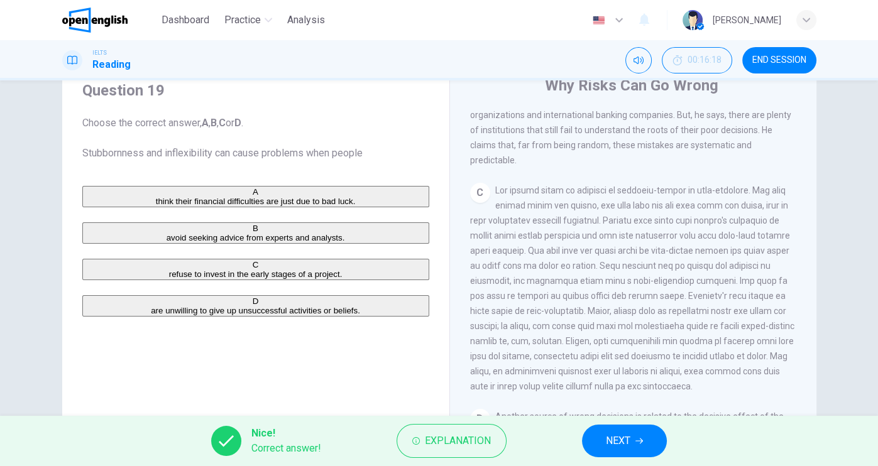
click at [613, 446] on span "NEXT" at bounding box center [618, 441] width 25 height 18
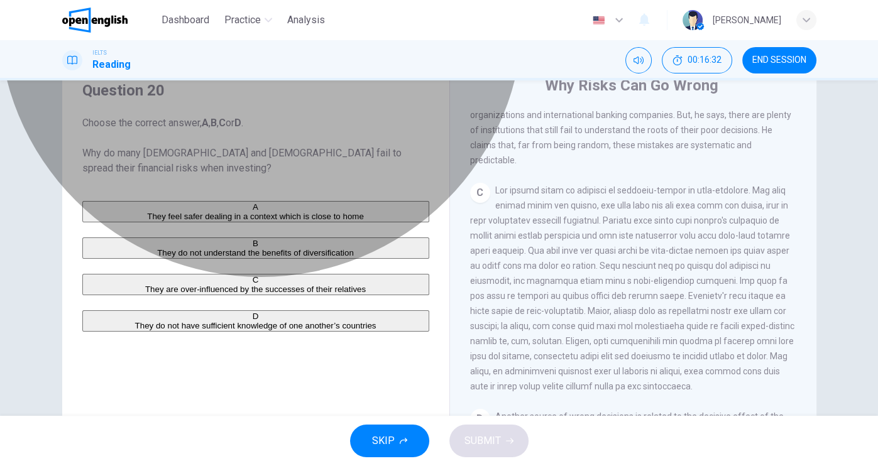
click at [341, 216] on span "They feel safer dealing in a context which is close to home" at bounding box center [255, 216] width 217 height 9
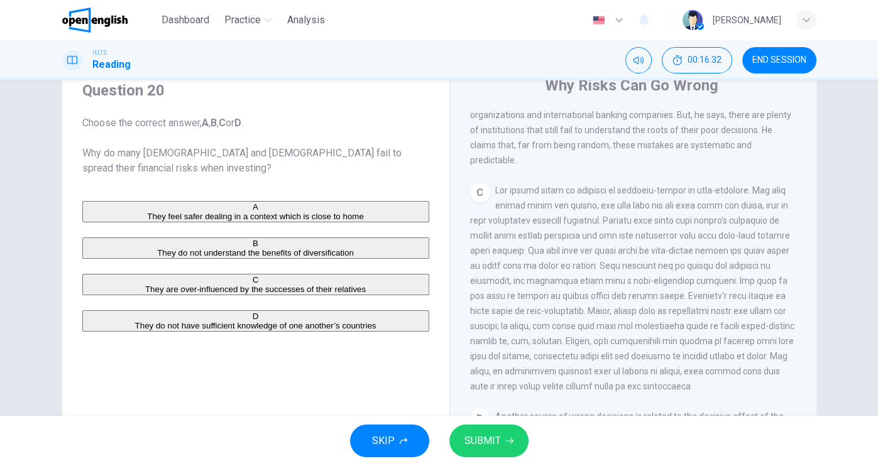
click at [495, 439] on span "SUBMIT" at bounding box center [482, 441] width 36 height 18
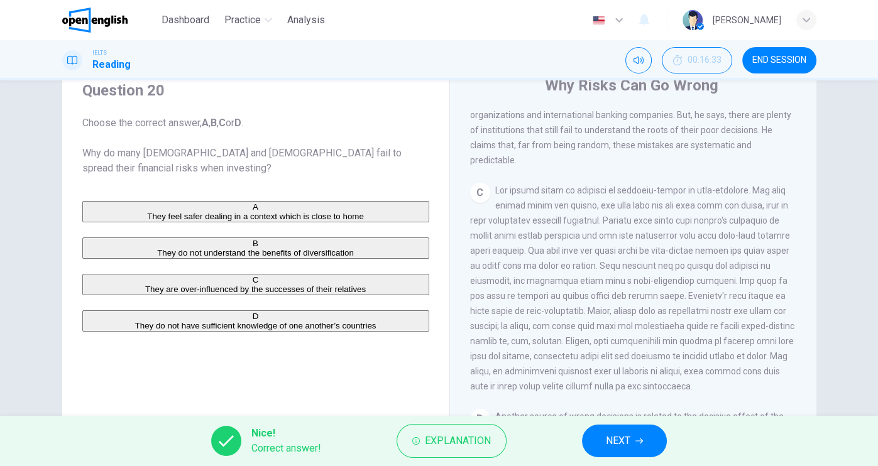
click at [606, 433] on span "NEXT" at bounding box center [618, 441] width 25 height 18
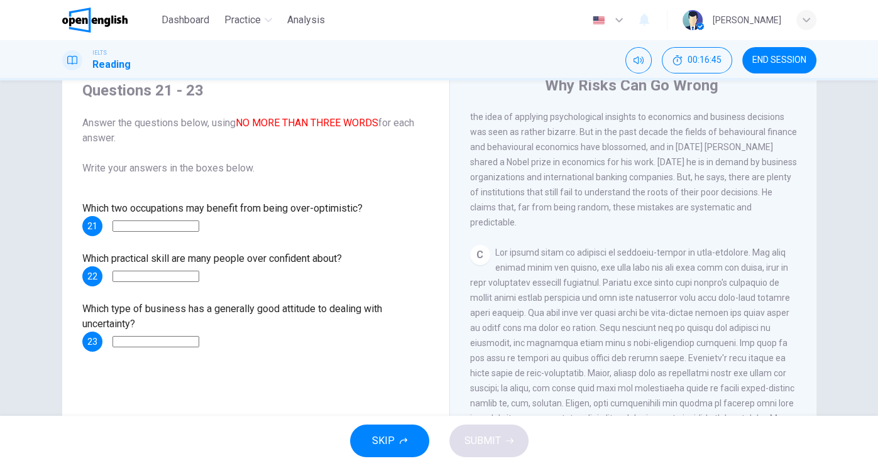
scroll to position [452, 0]
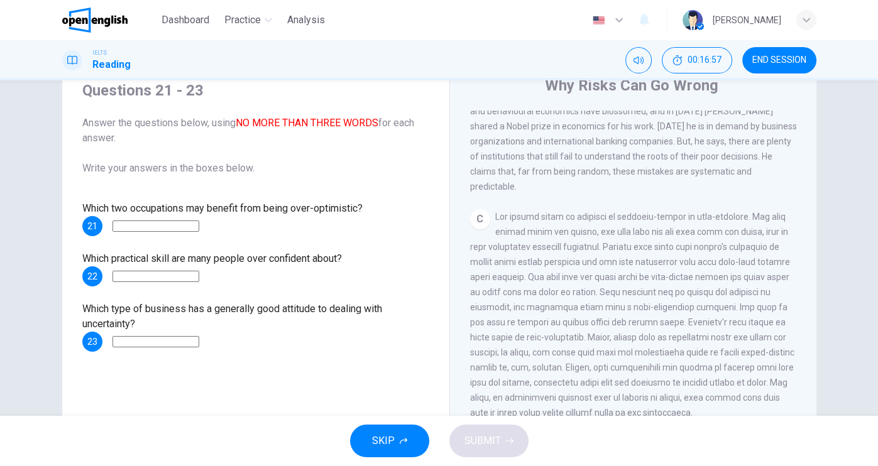
drag, startPoint x: 594, startPoint y: 275, endPoint x: 582, endPoint y: 281, distance: 12.9
click at [582, 281] on div "C" at bounding box center [633, 314] width 327 height 211
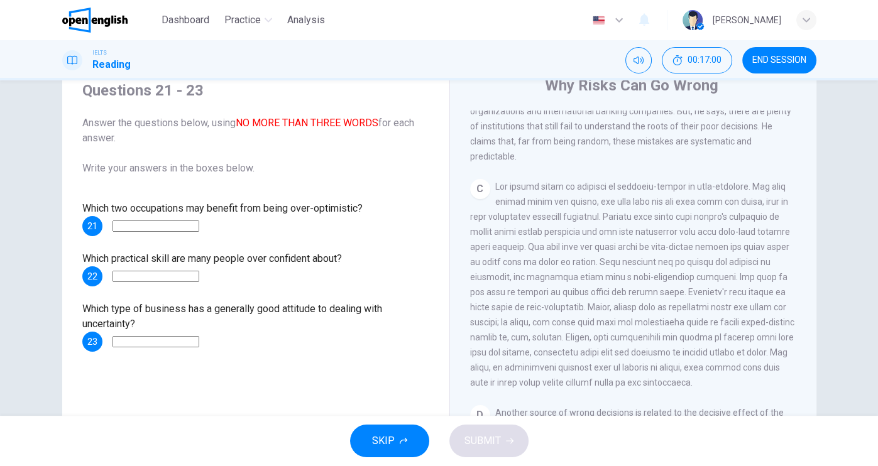
scroll to position [503, 0]
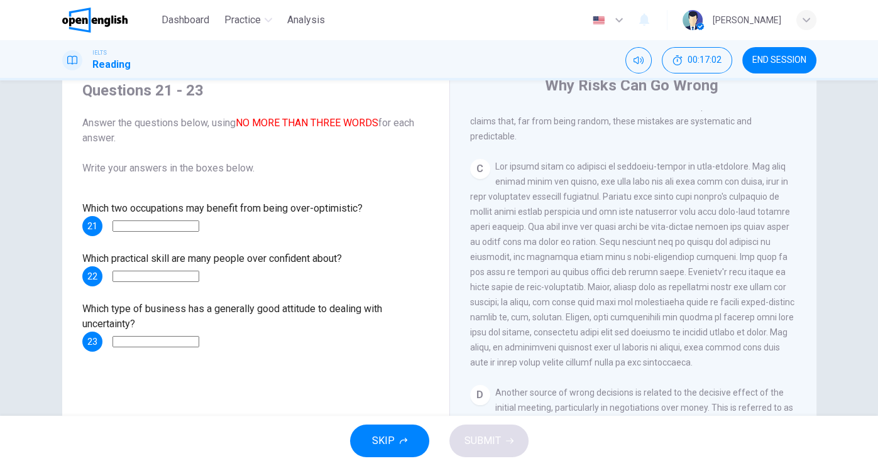
click at [177, 221] on input at bounding box center [155, 226] width 87 height 11
drag, startPoint x: 185, startPoint y: 223, endPoint x: 170, endPoint y: 229, distance: 16.1
click at [170, 229] on input "**********" at bounding box center [155, 226] width 87 height 11
type input "**********"
click at [192, 280] on input at bounding box center [155, 276] width 87 height 11
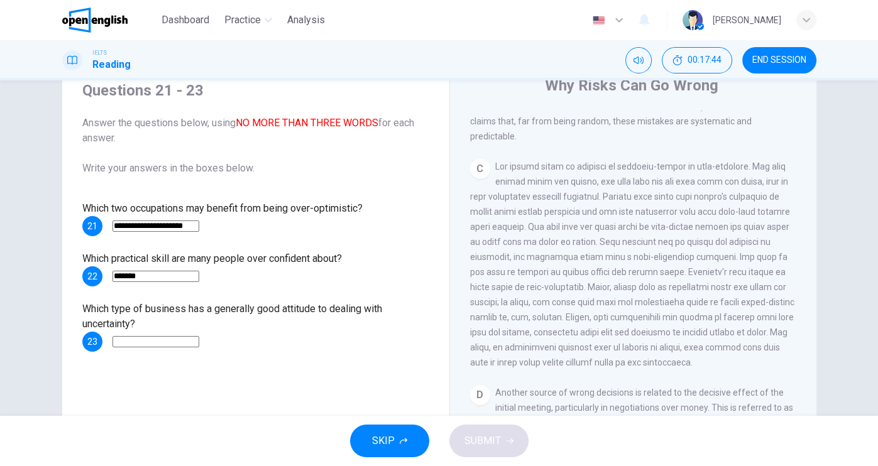
type input "*******"
click at [199, 336] on input at bounding box center [155, 341] width 87 height 11
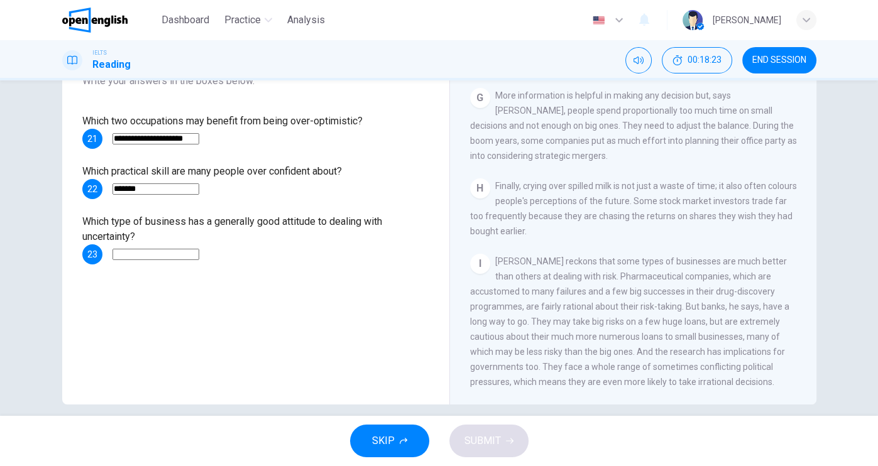
scroll to position [151, 0]
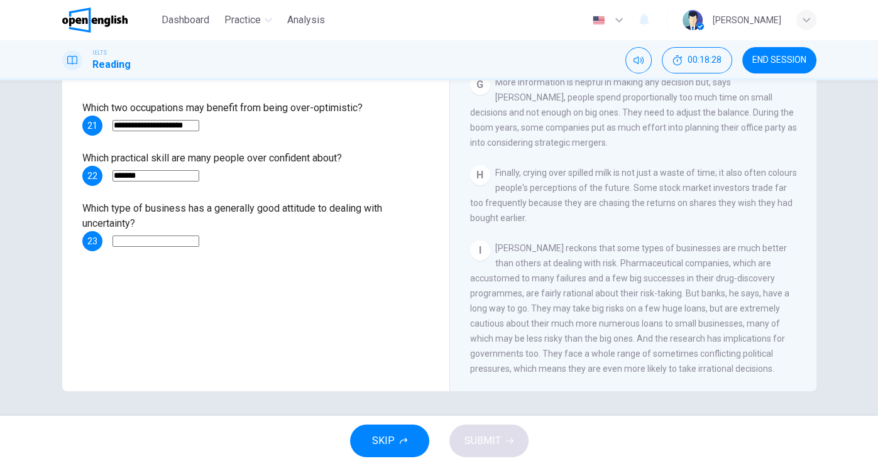
click at [199, 236] on input at bounding box center [155, 241] width 87 height 11
type input "**********"
click at [496, 435] on span "SUBMIT" at bounding box center [482, 441] width 36 height 18
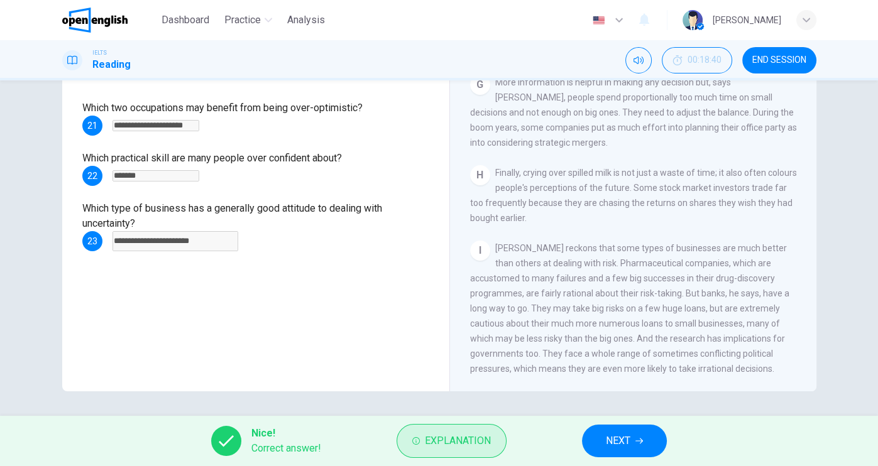
click at [432, 438] on span "Explanation" at bounding box center [458, 441] width 66 height 18
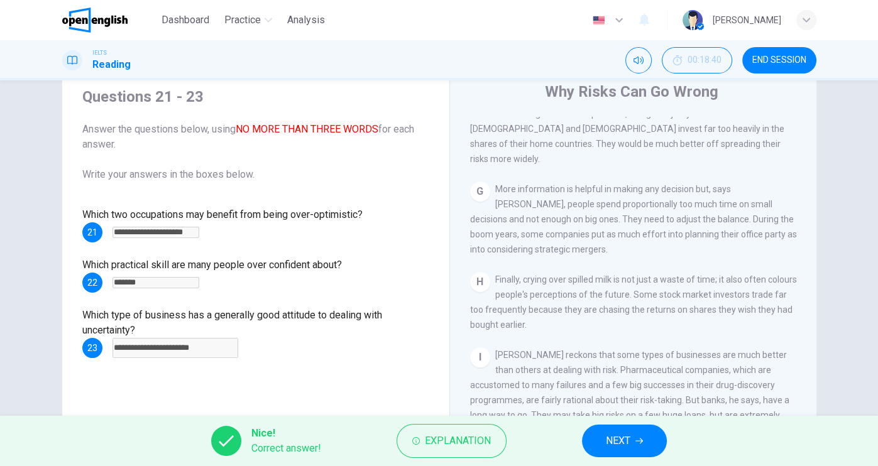
scroll to position [101, 0]
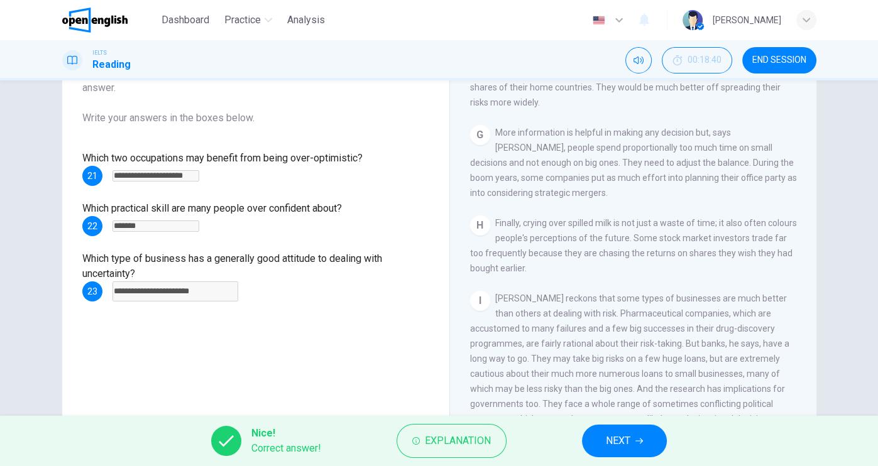
click at [617, 435] on span "NEXT" at bounding box center [618, 441] width 25 height 18
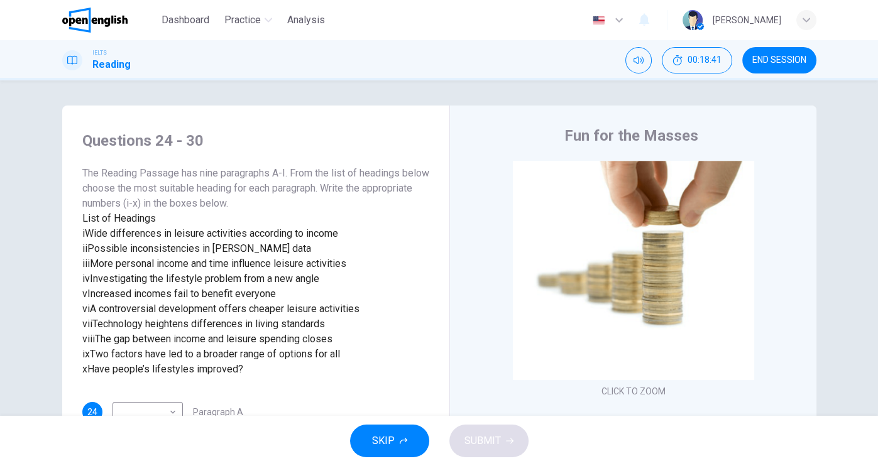
drag, startPoint x: 190, startPoint y: 26, endPoint x: 535, endPoint y: 67, distance: 347.3
click at [190, 26] on span "Dashboard" at bounding box center [185, 20] width 48 height 15
click at [755, 58] on span "END SESSION" at bounding box center [779, 60] width 54 height 10
